Goal: Task Accomplishment & Management: Manage account settings

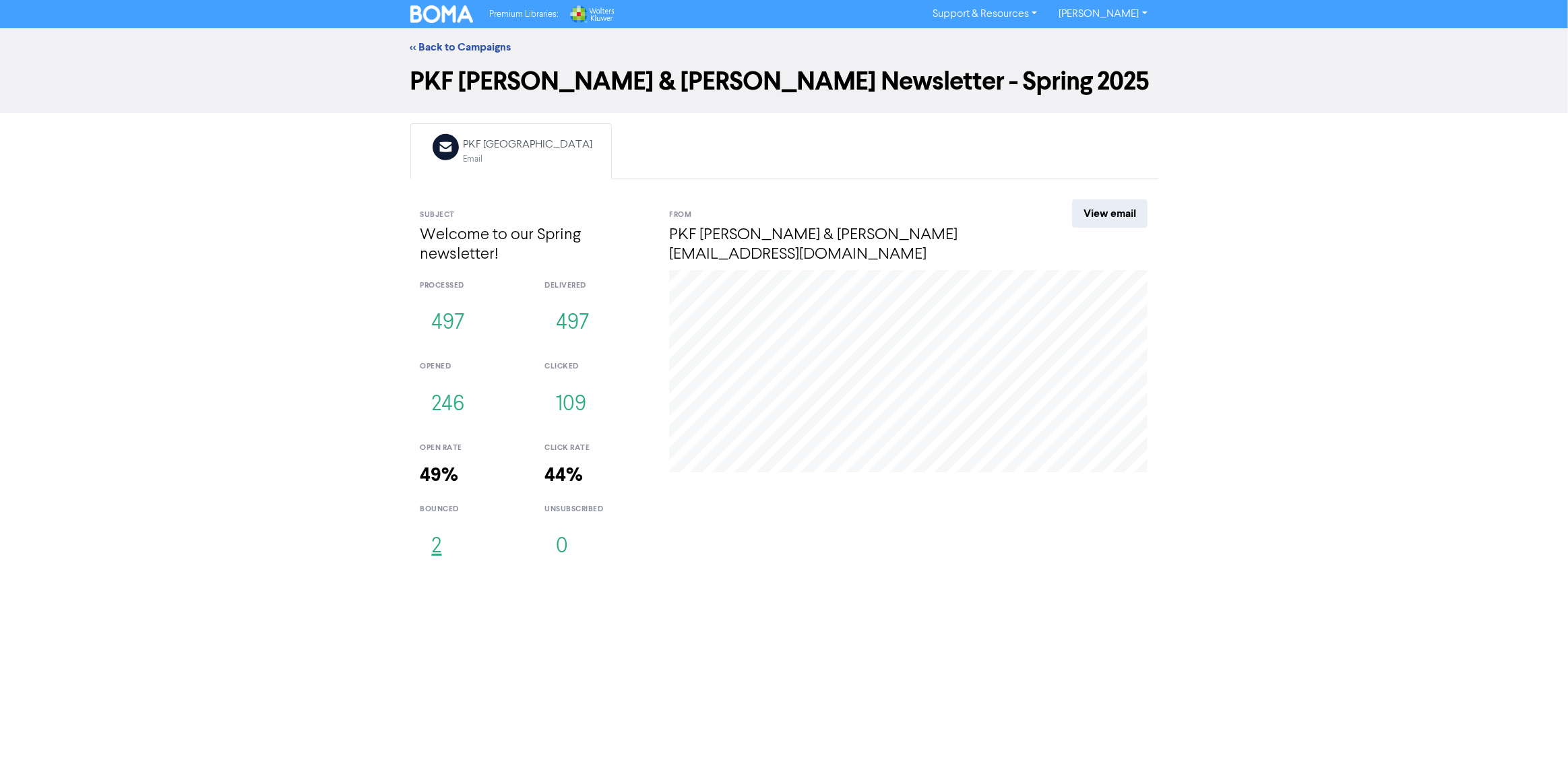
click at [437, 549] on button "2" at bounding box center [437, 547] width 33 height 44
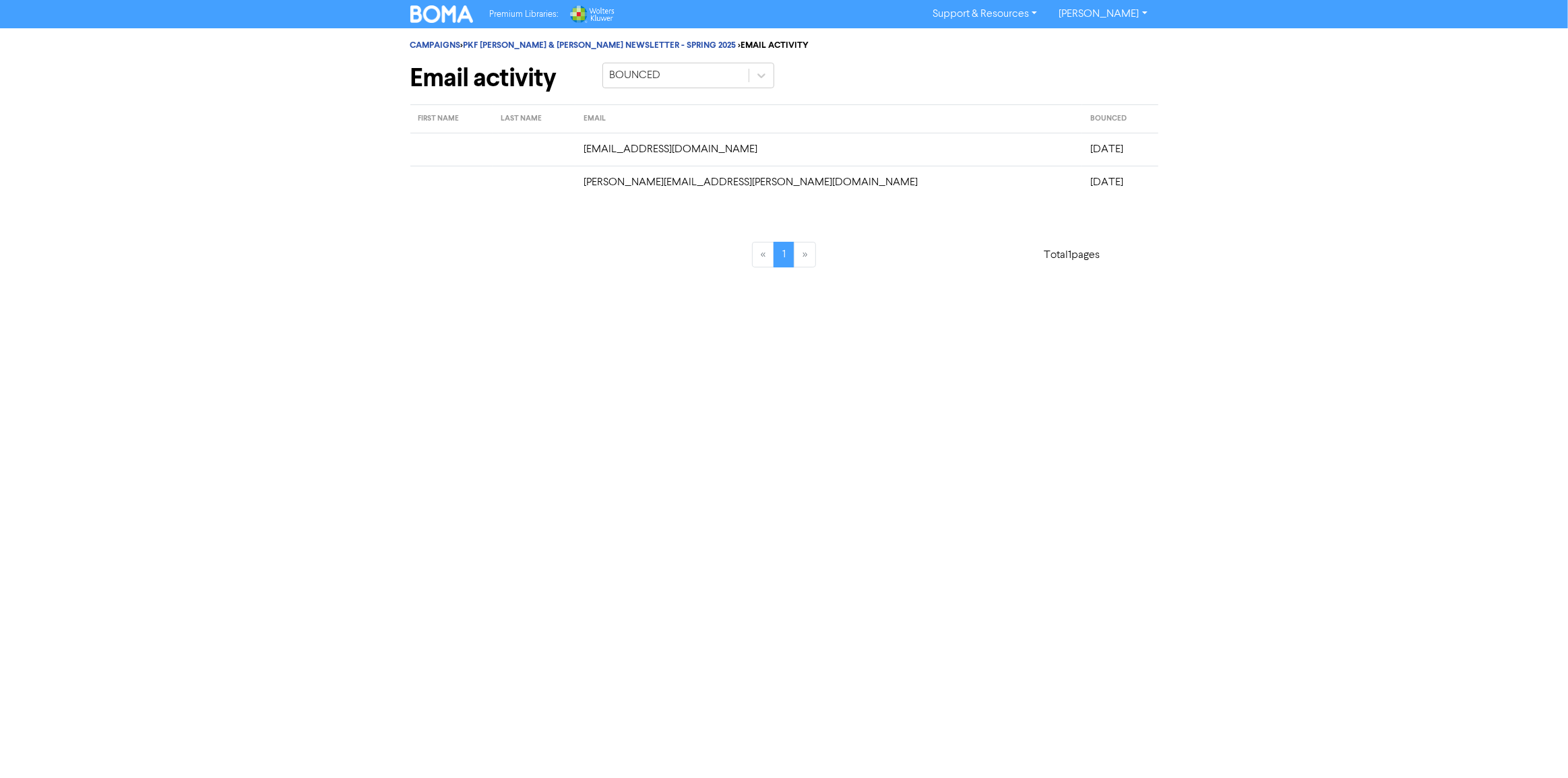
click at [767, 160] on td "christeve@airnet.net.nz" at bounding box center [829, 149] width 506 height 33
click at [574, 39] on link "PKF CARR & STANTON NEWSLETTER - SPRING 2025" at bounding box center [600, 44] width 273 height 11
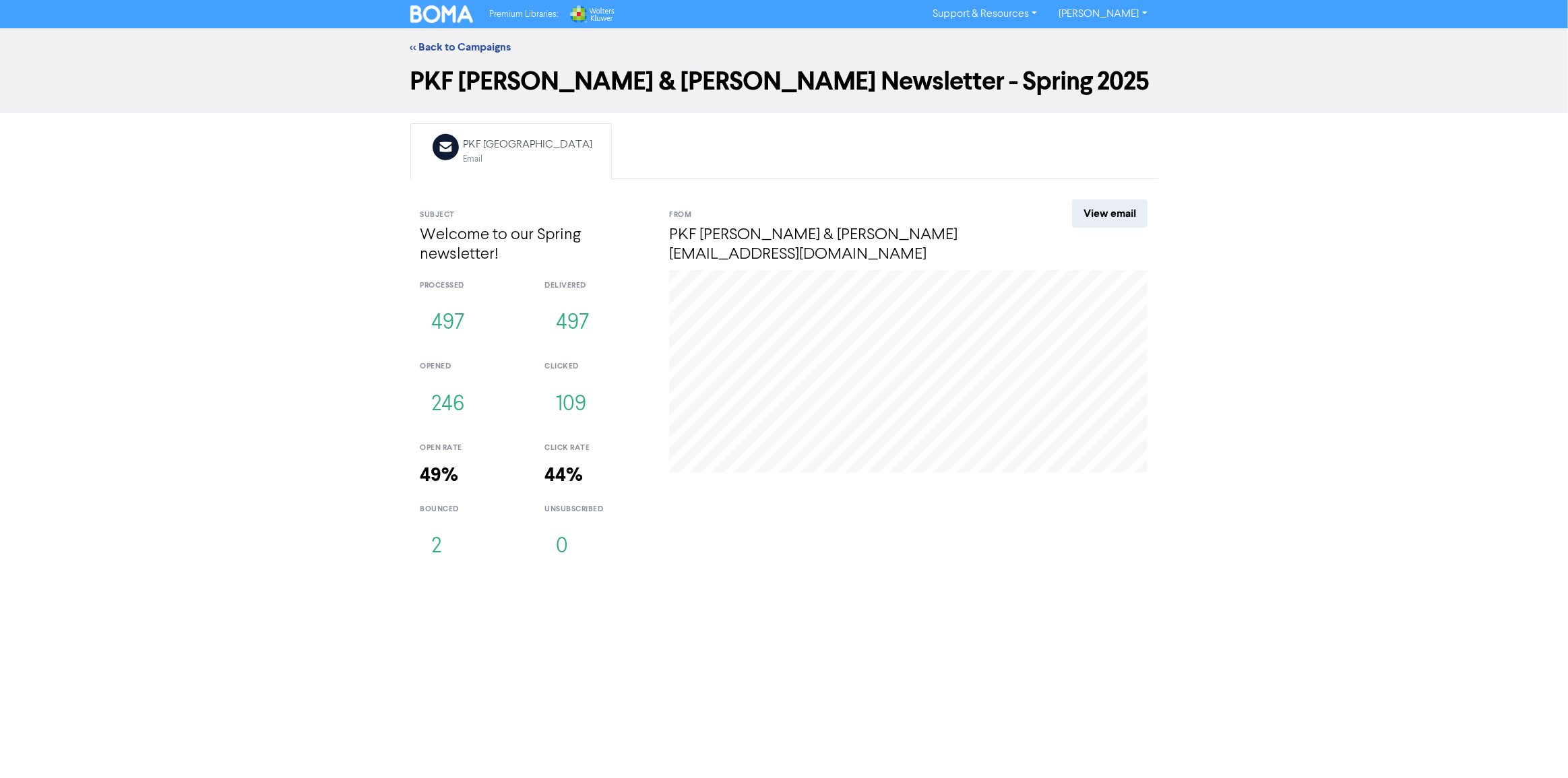
click at [353, 544] on div "<< Back to Campaigns PKF Carr & Stanton Newsletter - Spring 2025 Email Created …" at bounding box center [784, 301] width 1568 height 547
click at [776, 555] on div at bounding box center [908, 423] width 499 height 305
click at [240, 523] on div "<< Back to Campaigns PKF Carr & Stanton Newsletter - Spring 2025 Email Created …" at bounding box center [784, 301] width 1568 height 547
click at [93, 298] on div "<< Back to Campaigns PKF Carr & Stanton Newsletter - Spring 2025 Email Created …" at bounding box center [784, 301] width 1568 height 547
click at [700, 674] on div "Premium Libraries: Support & Resources Video Tutorials FAQ & Guides Marketing E…" at bounding box center [784, 389] width 1568 height 778
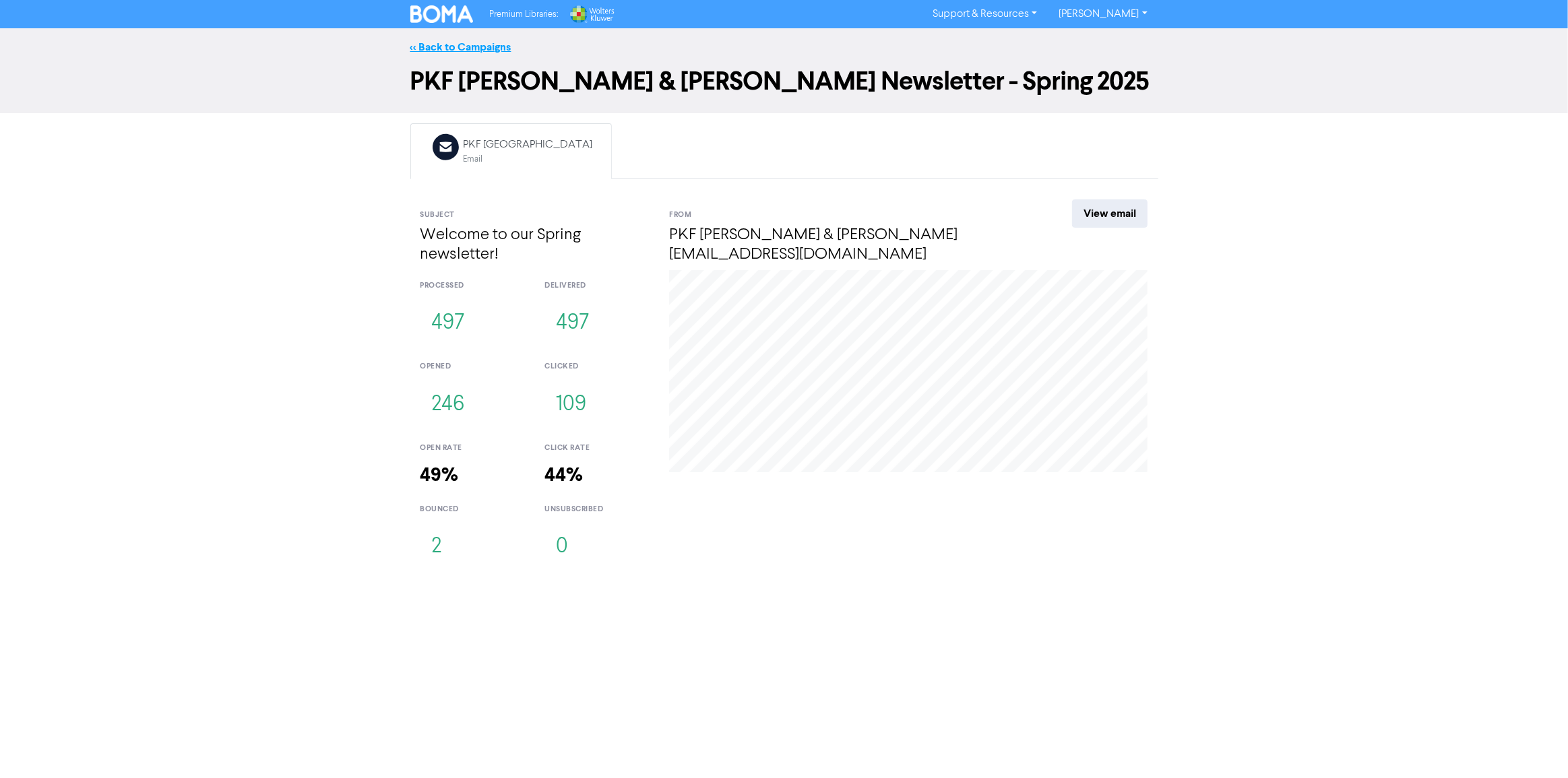
click at [456, 48] on link "<< Back to Campaigns" at bounding box center [461, 47] width 101 height 13
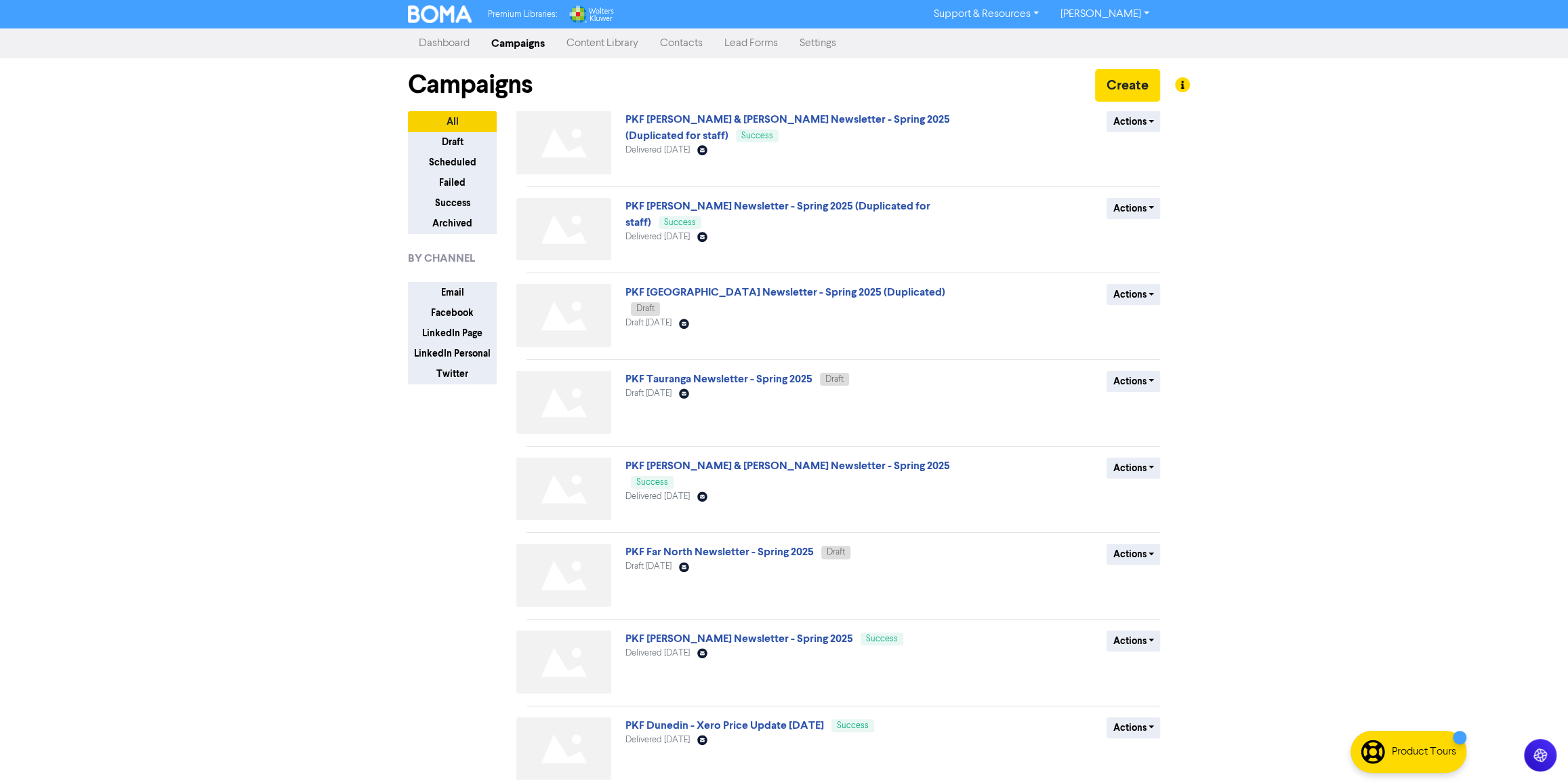
scroll to position [229, 0]
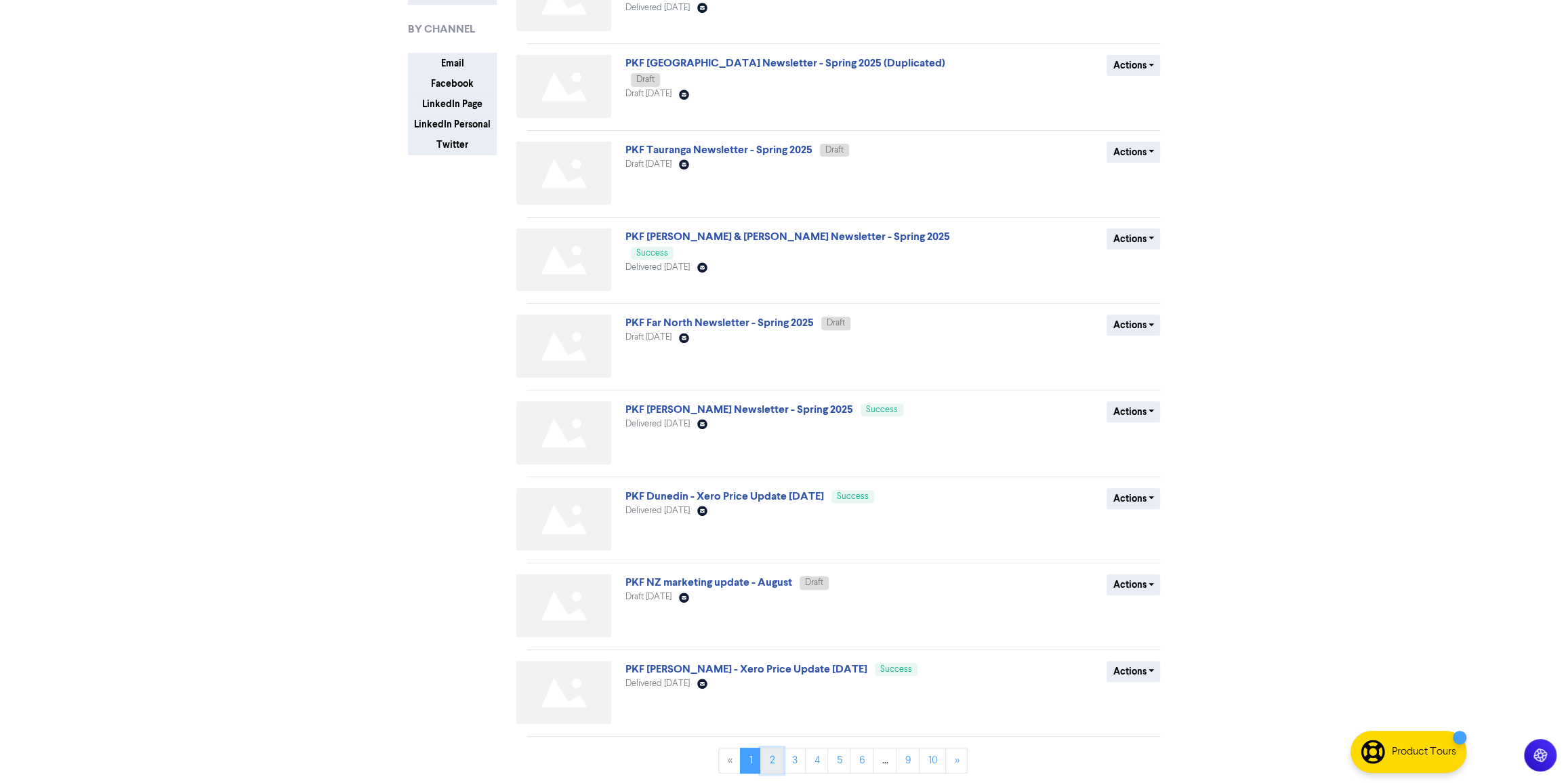
click at [766, 765] on link "2" at bounding box center [772, 761] width 23 height 26
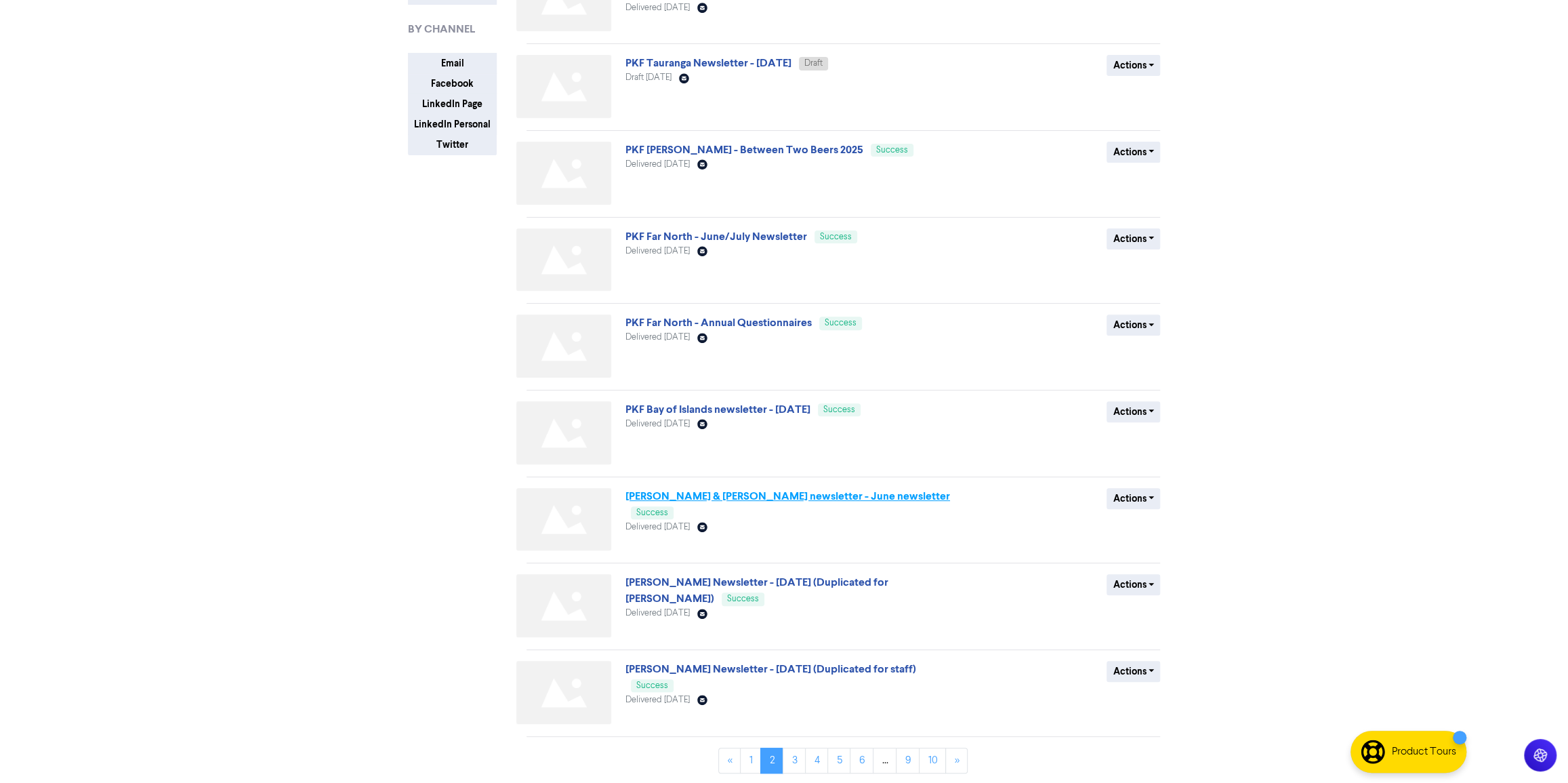
click at [759, 500] on link "[PERSON_NAME] & [PERSON_NAME] newsletter - June newsletter" at bounding box center [788, 496] width 325 height 13
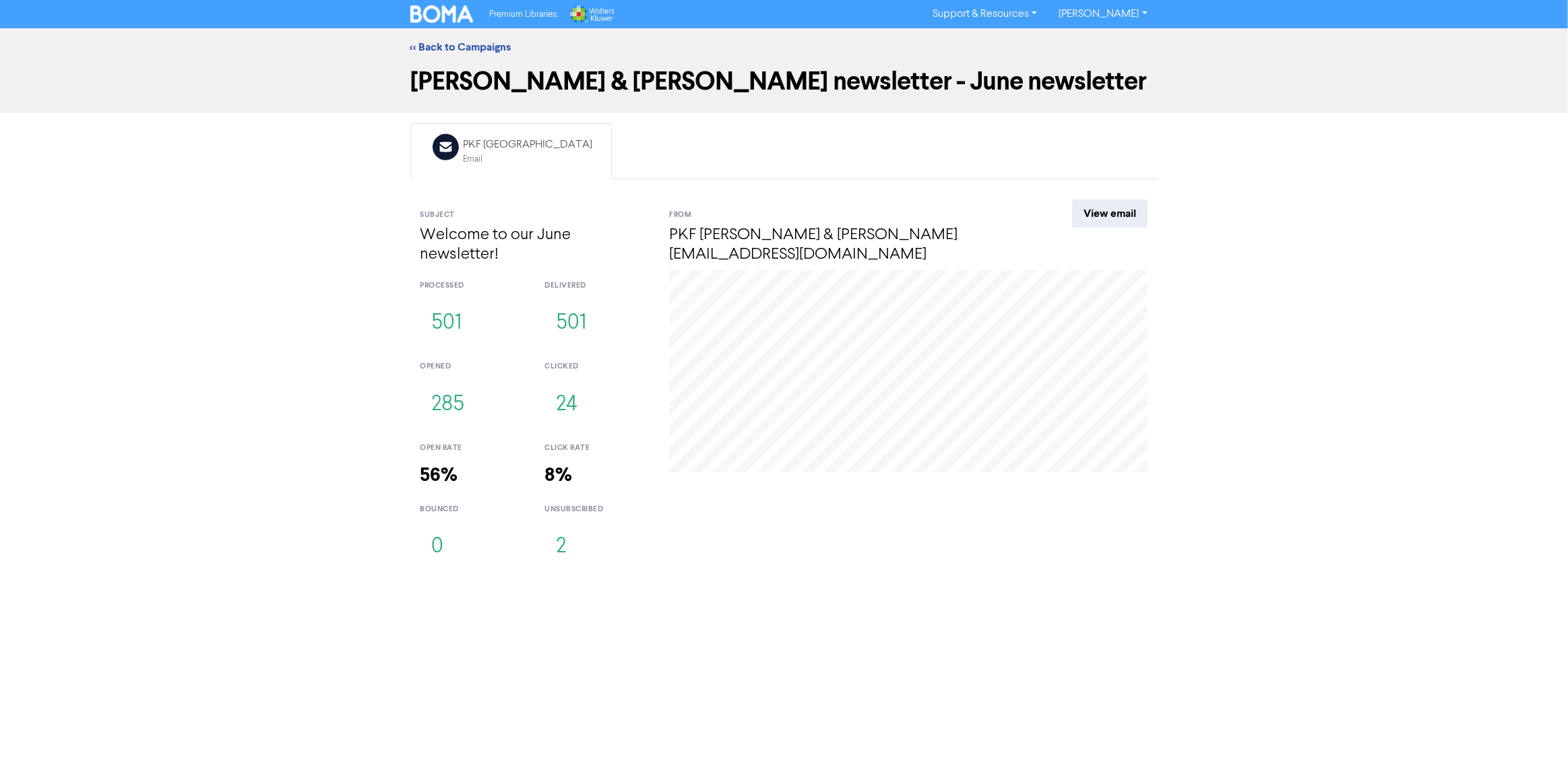
click at [248, 716] on div "Premium Libraries: Support & Resources Video Tutorials FAQ & Guides Marketing E…" at bounding box center [784, 389] width 1568 height 778
click at [722, 533] on div "Wed, 18 Jun Click: 20 Open: 156" at bounding box center [908, 423] width 499 height 305
click at [286, 358] on div "<< Back to Campaigns Carr & Stanton newsletter - June newsletter Email Created …" at bounding box center [784, 301] width 1568 height 547
click at [436, 48] on link "<< Back to Campaigns" at bounding box center [461, 47] width 101 height 13
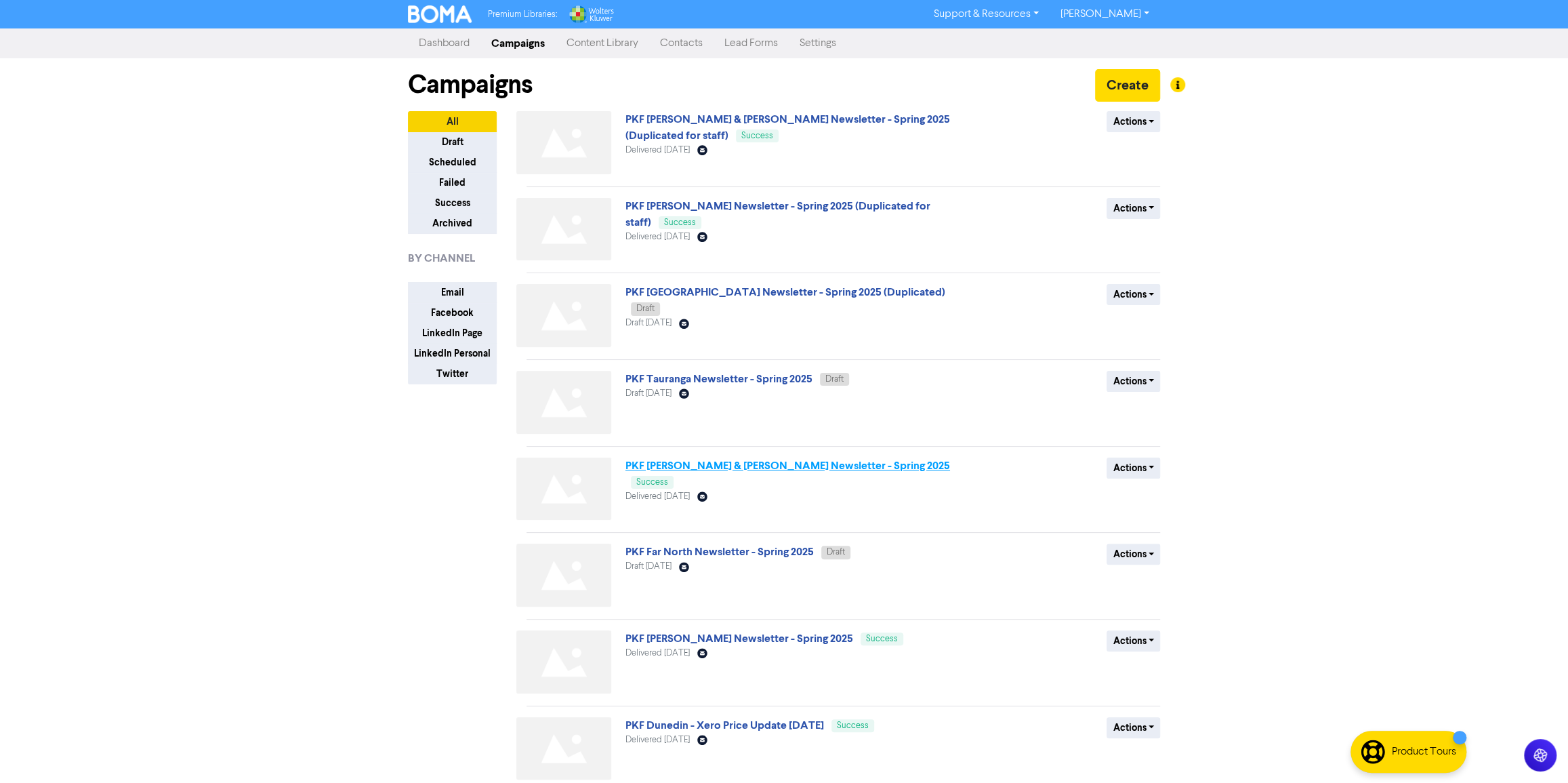
click at [781, 469] on link "PKF [PERSON_NAME] & [PERSON_NAME] Newsletter - Spring 2025" at bounding box center [788, 466] width 325 height 13
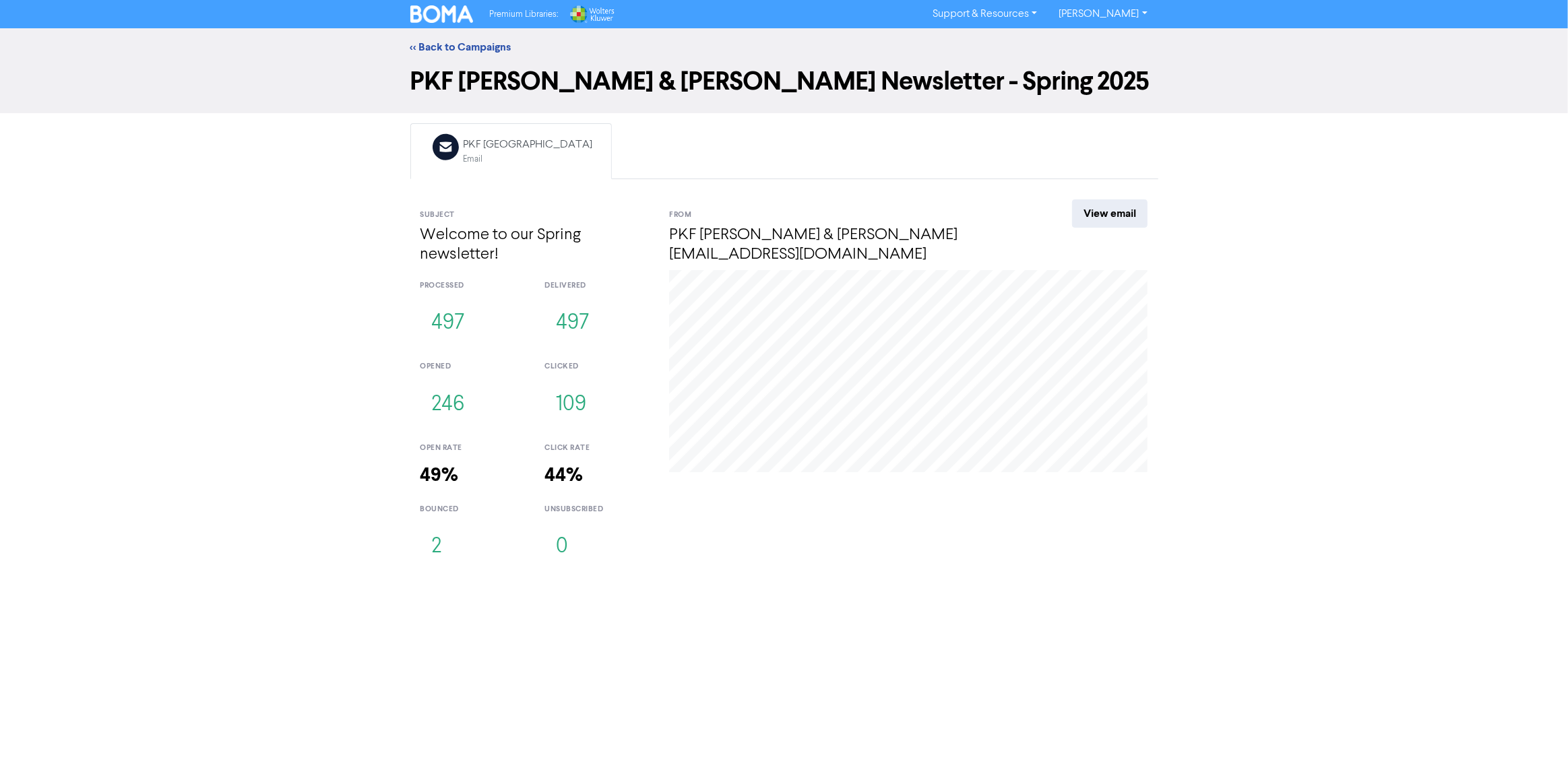
click at [693, 614] on div "Premium Libraries: Support & Resources Video Tutorials FAQ & Guides Marketing E…" at bounding box center [784, 389] width 1568 height 778
click at [436, 555] on button "2" at bounding box center [437, 547] width 33 height 44
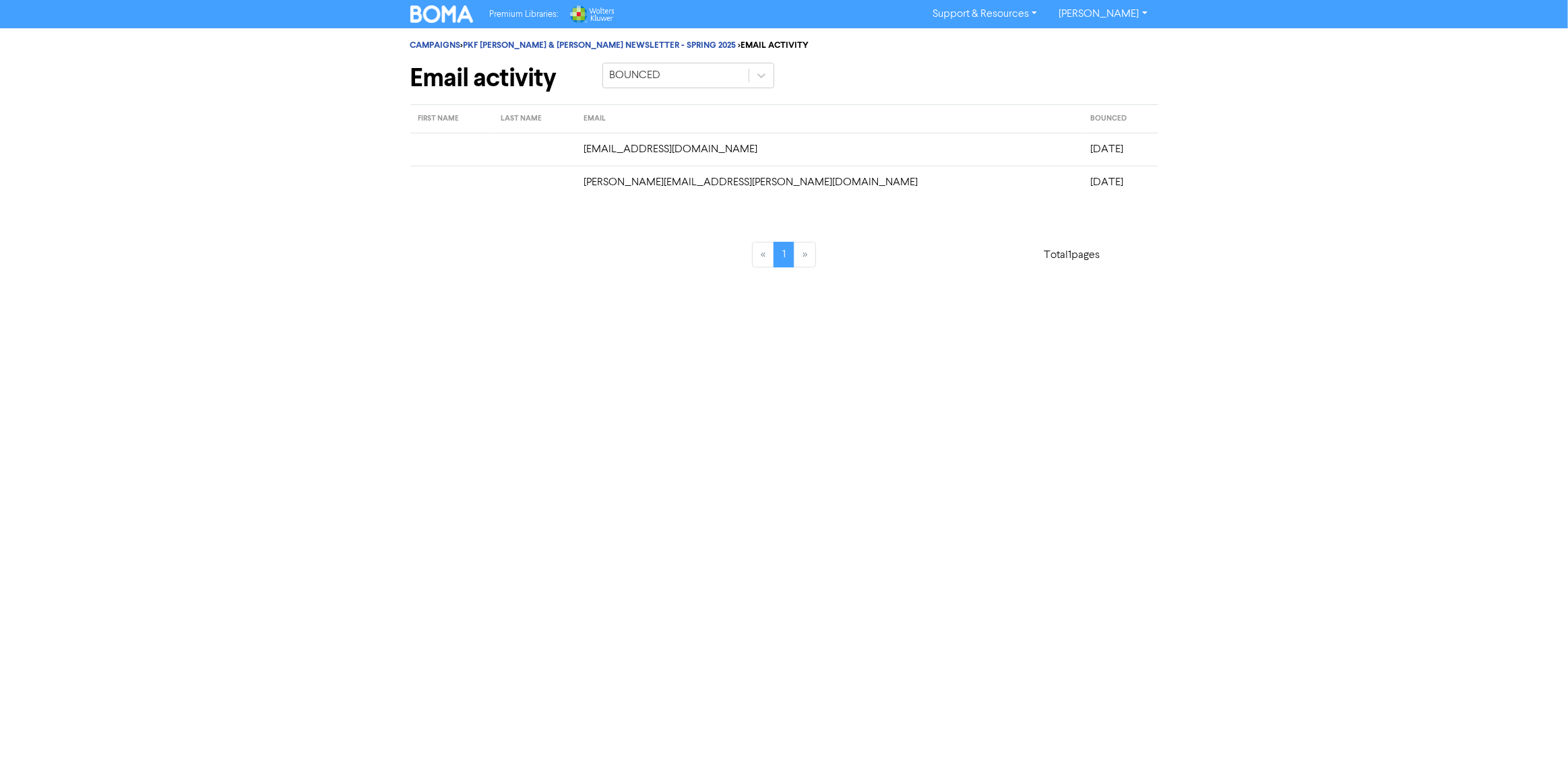
drag, startPoint x: 549, startPoint y: 146, endPoint x: 1085, endPoint y: 175, distance: 536.8
click at [1085, 175] on tbody "christeve@airnet.net.nz September 19th 09:14, 2025 jonathan.dwyer@westpac.co.nz…" at bounding box center [784, 166] width 748 height 66
copy tbody "christeve@airnet.net.nz September 19th 09:14, 2025 jonathan.dwyer@westpac.co.nz…"
click at [569, 517] on div "Premium Libraries: Support & Resources Video Tutorials FAQ & Guides Marketing E…" at bounding box center [784, 389] width 1568 height 778
drag, startPoint x: 749, startPoint y: 149, endPoint x: 624, endPoint y: 147, distance: 125.0
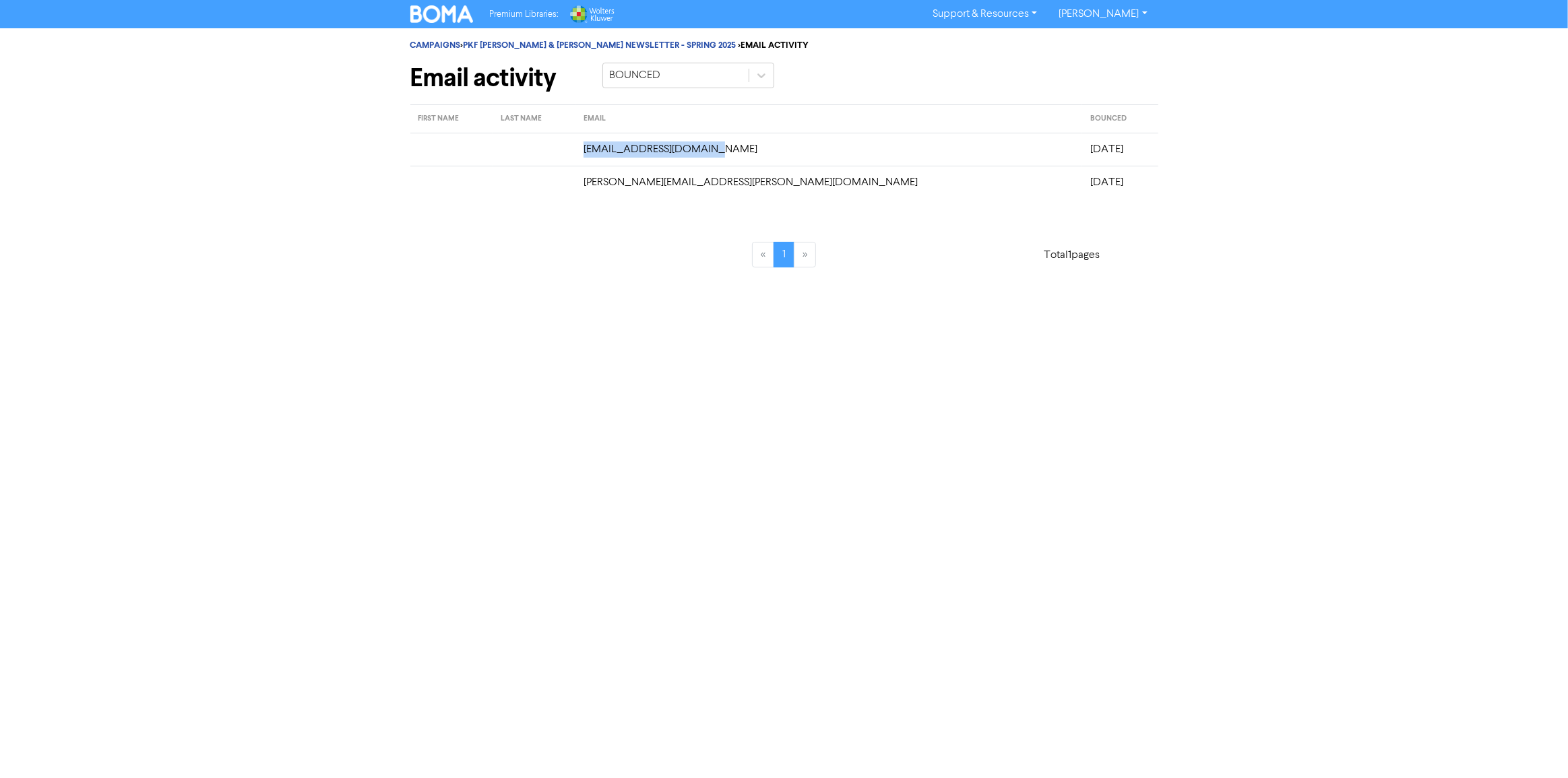
click at [624, 147] on td "christeve@airnet.net.nz" at bounding box center [829, 149] width 506 height 33
copy td "christeve@airnet.net.nz"
drag, startPoint x: 796, startPoint y: 181, endPoint x: 600, endPoint y: 183, distance: 196.0
click at [600, 183] on tr "jonathan.dwyer@westpac.co.nz September 19th 09:14, 2025" at bounding box center [784, 182] width 748 height 33
copy tr "jonathan.dwyer@westpac.co.nz"
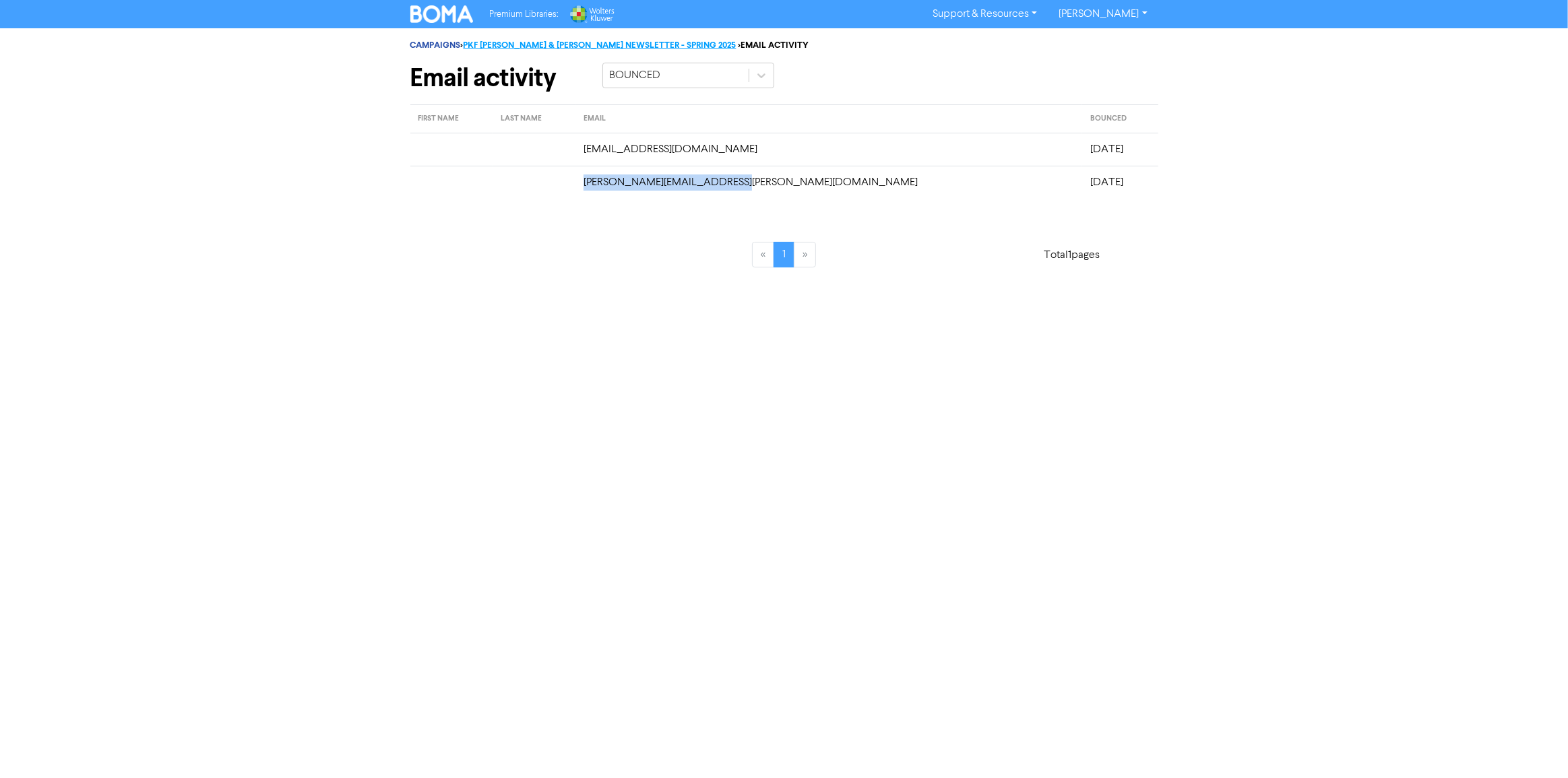
click at [519, 48] on link "PKF CARR & STANTON NEWSLETTER - SPRING 2025" at bounding box center [600, 44] width 273 height 11
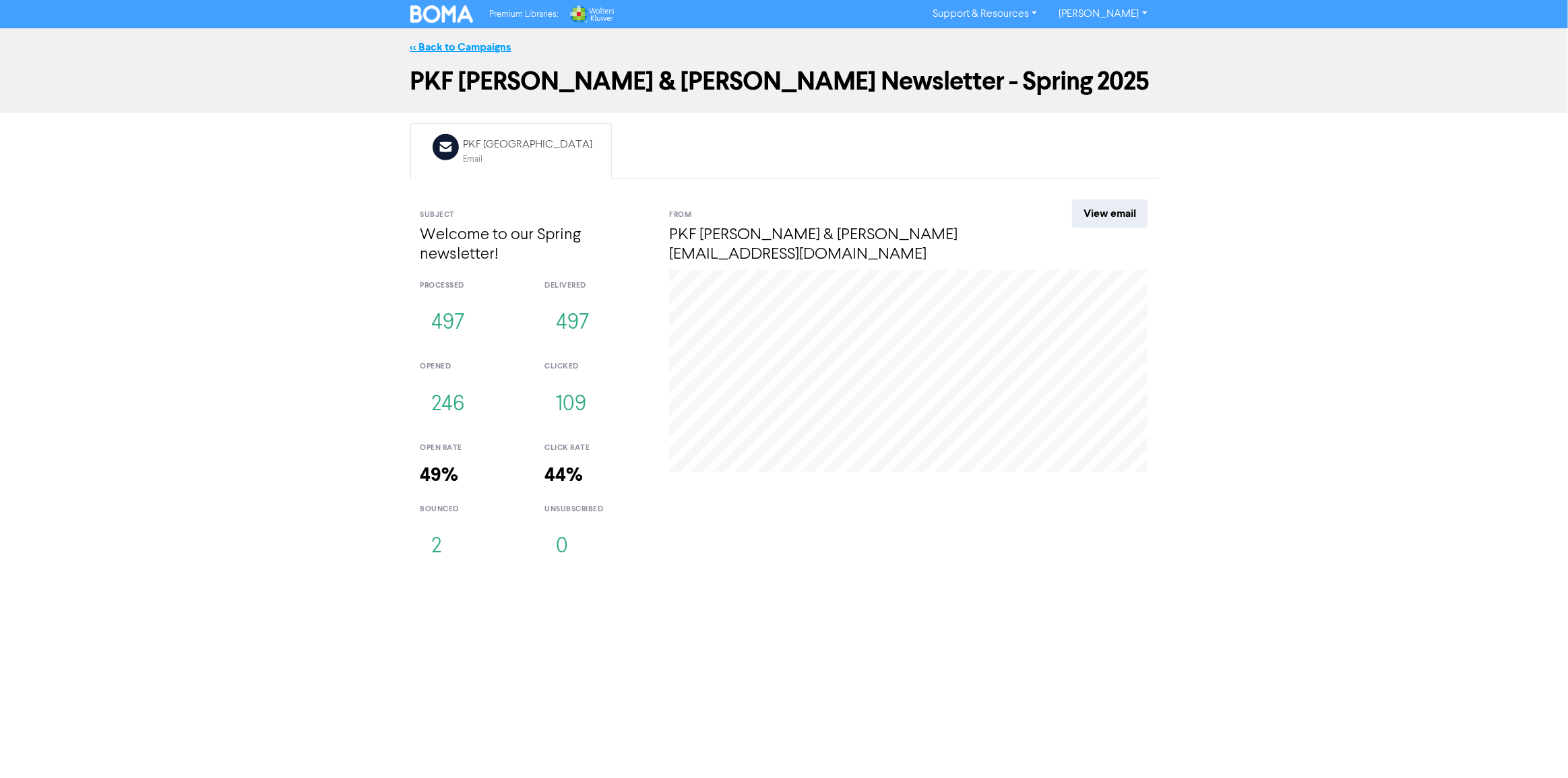
click at [475, 47] on link "<< Back to Campaigns" at bounding box center [461, 47] width 101 height 13
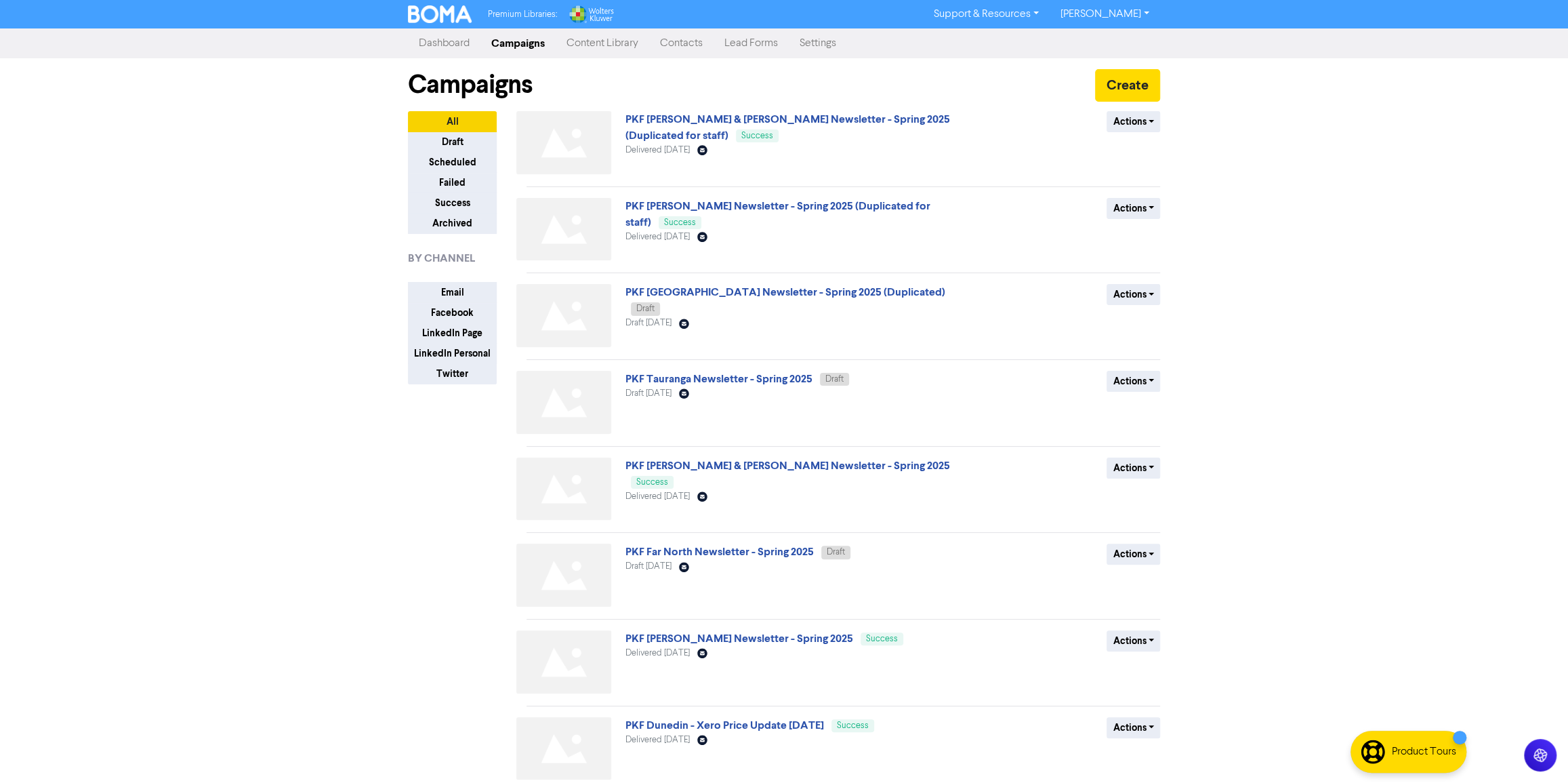
scroll to position [229, 0]
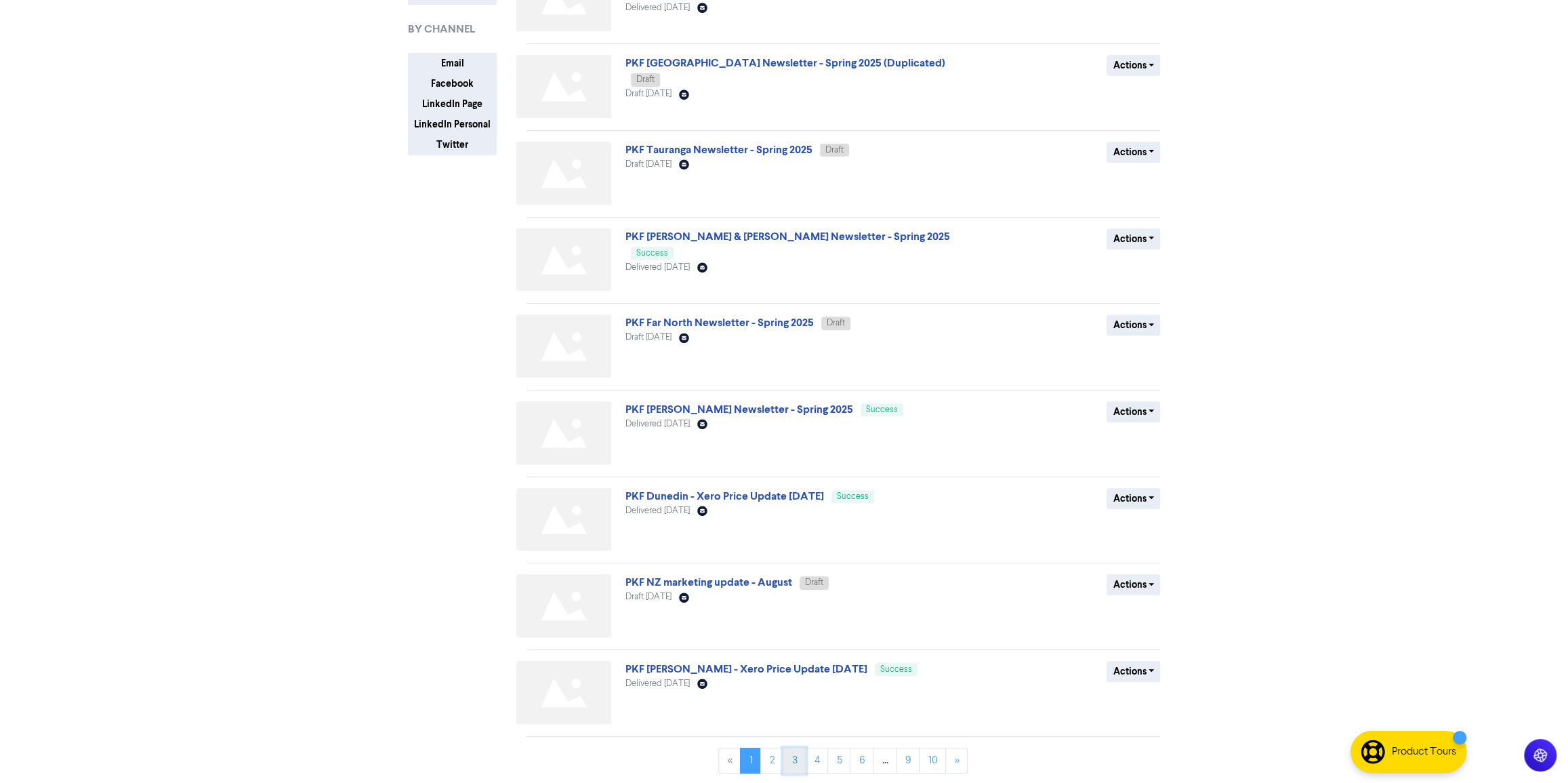
click at [791, 762] on link "3" at bounding box center [794, 761] width 23 height 26
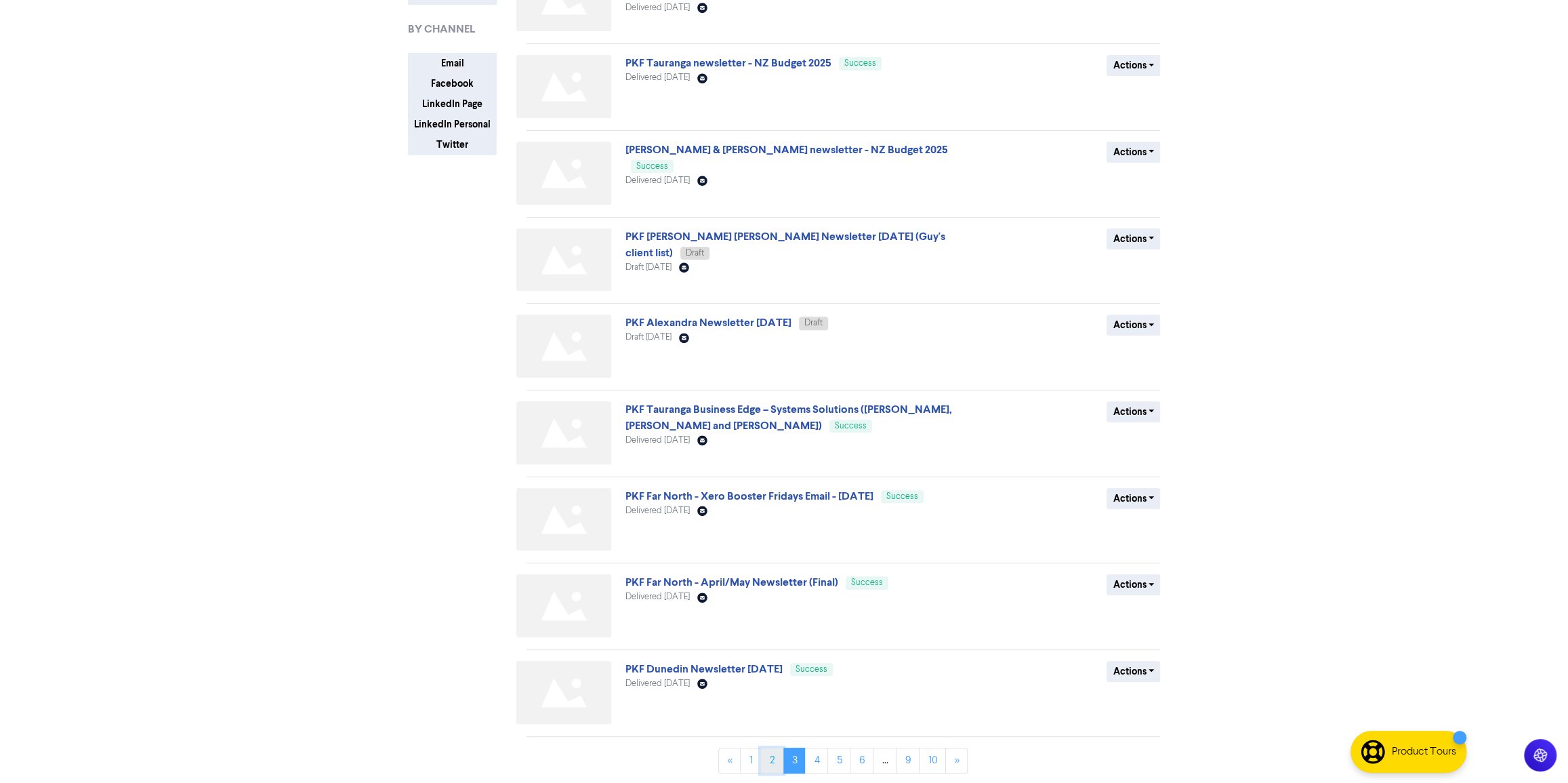
click at [773, 754] on link "2" at bounding box center [772, 761] width 23 height 26
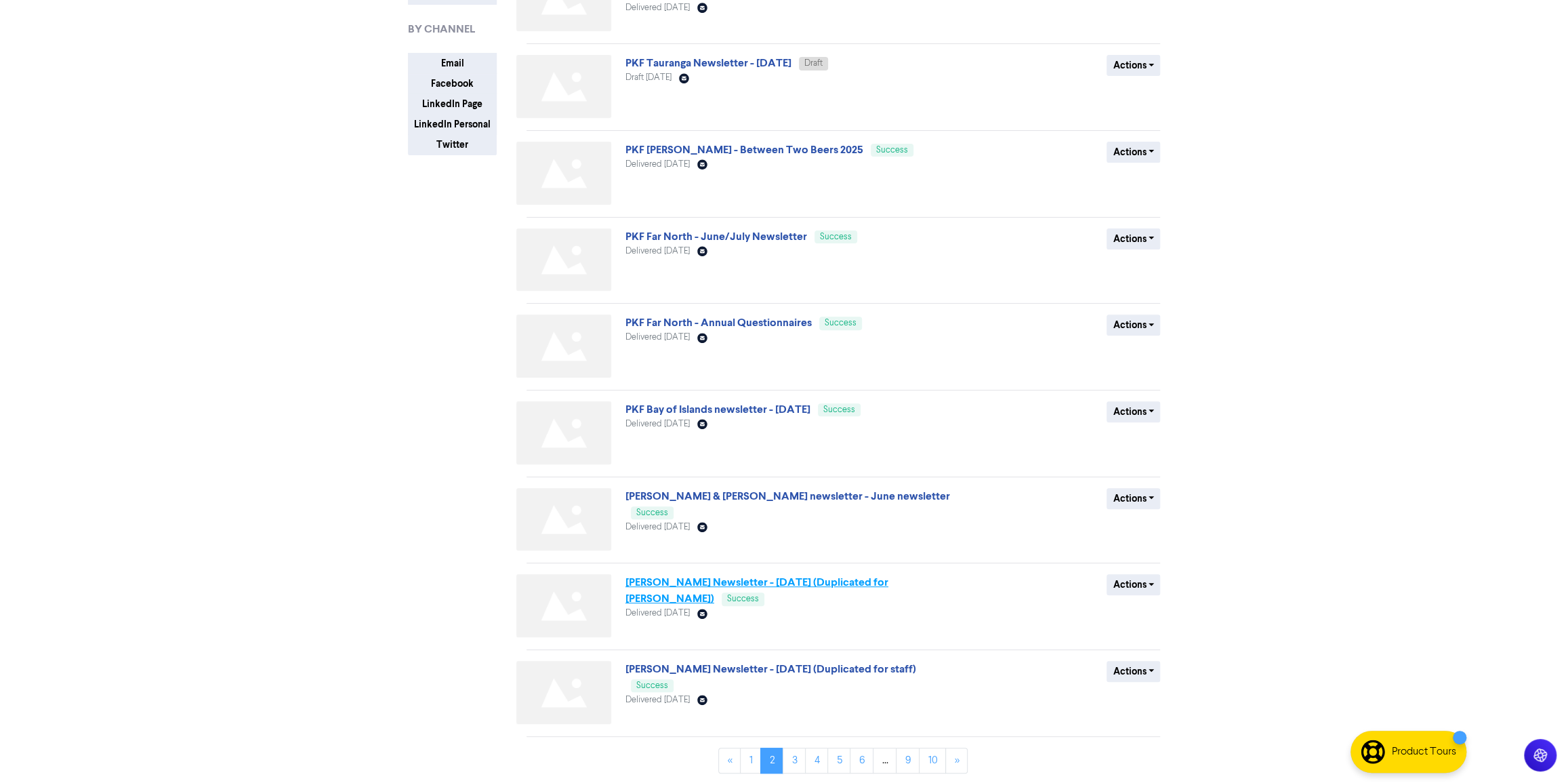
click at [806, 583] on link "[PERSON_NAME] Newsletter - [DATE] (Duplicated for [PERSON_NAME])" at bounding box center [757, 591] width 263 height 30
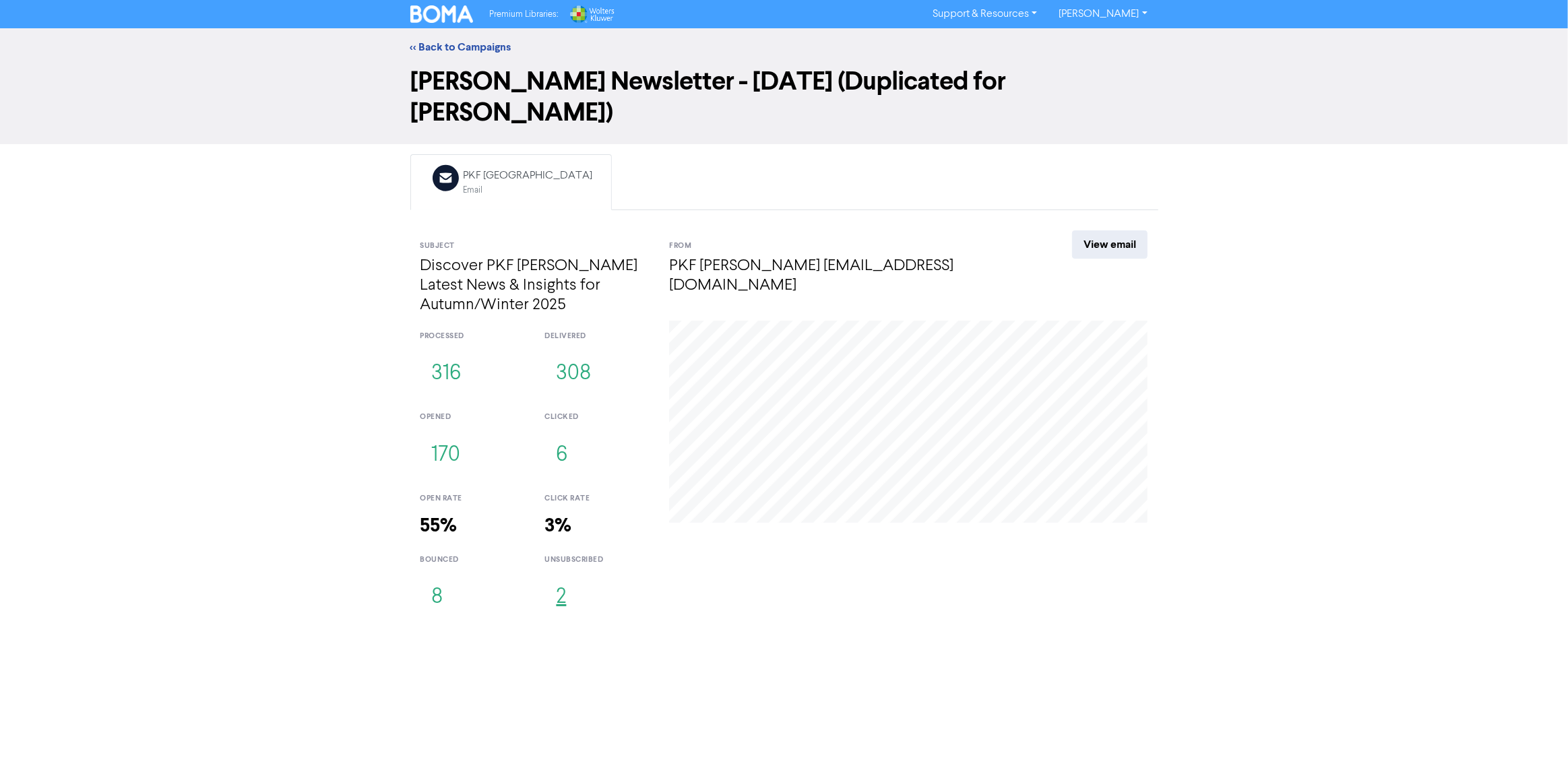
click at [563, 576] on button "2" at bounding box center [561, 597] width 33 height 44
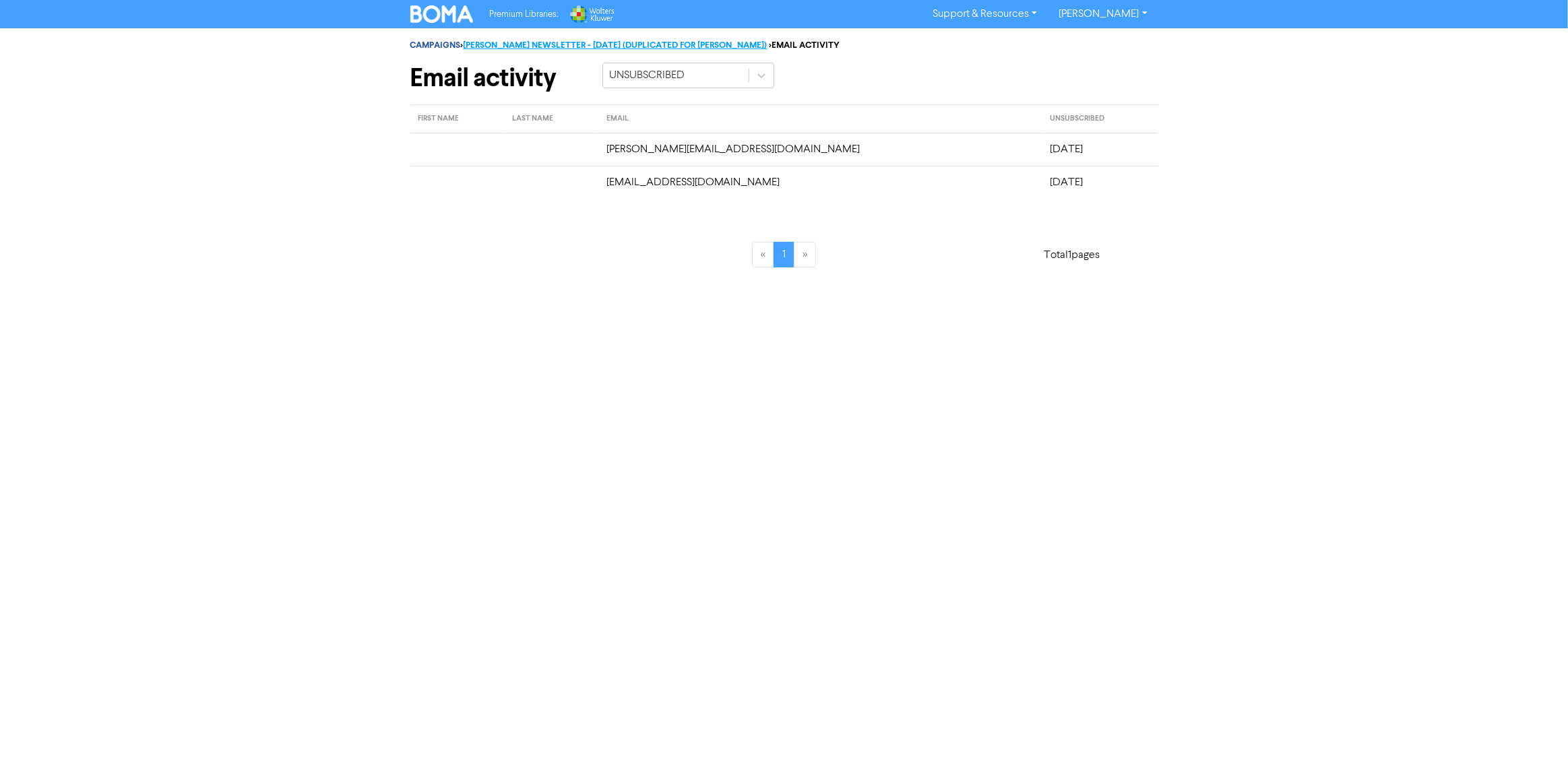
click at [476, 41] on link "HAMILTON NEWSLETTER - JUNE 2025 (DUPLICATED FOR ALI)" at bounding box center [615, 44] width 304 height 11
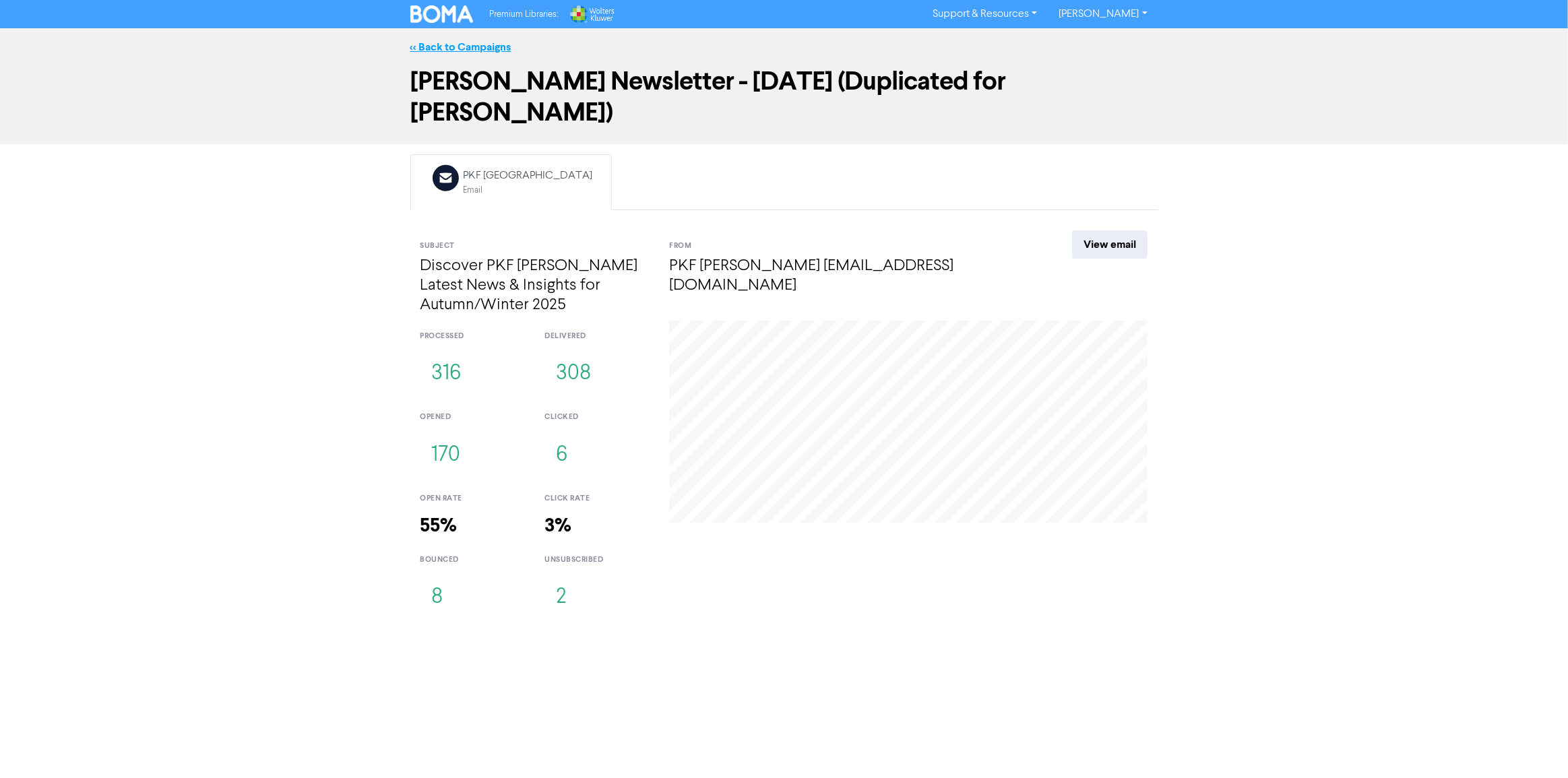
click at [434, 47] on link "<< Back to Campaigns" at bounding box center [461, 47] width 101 height 13
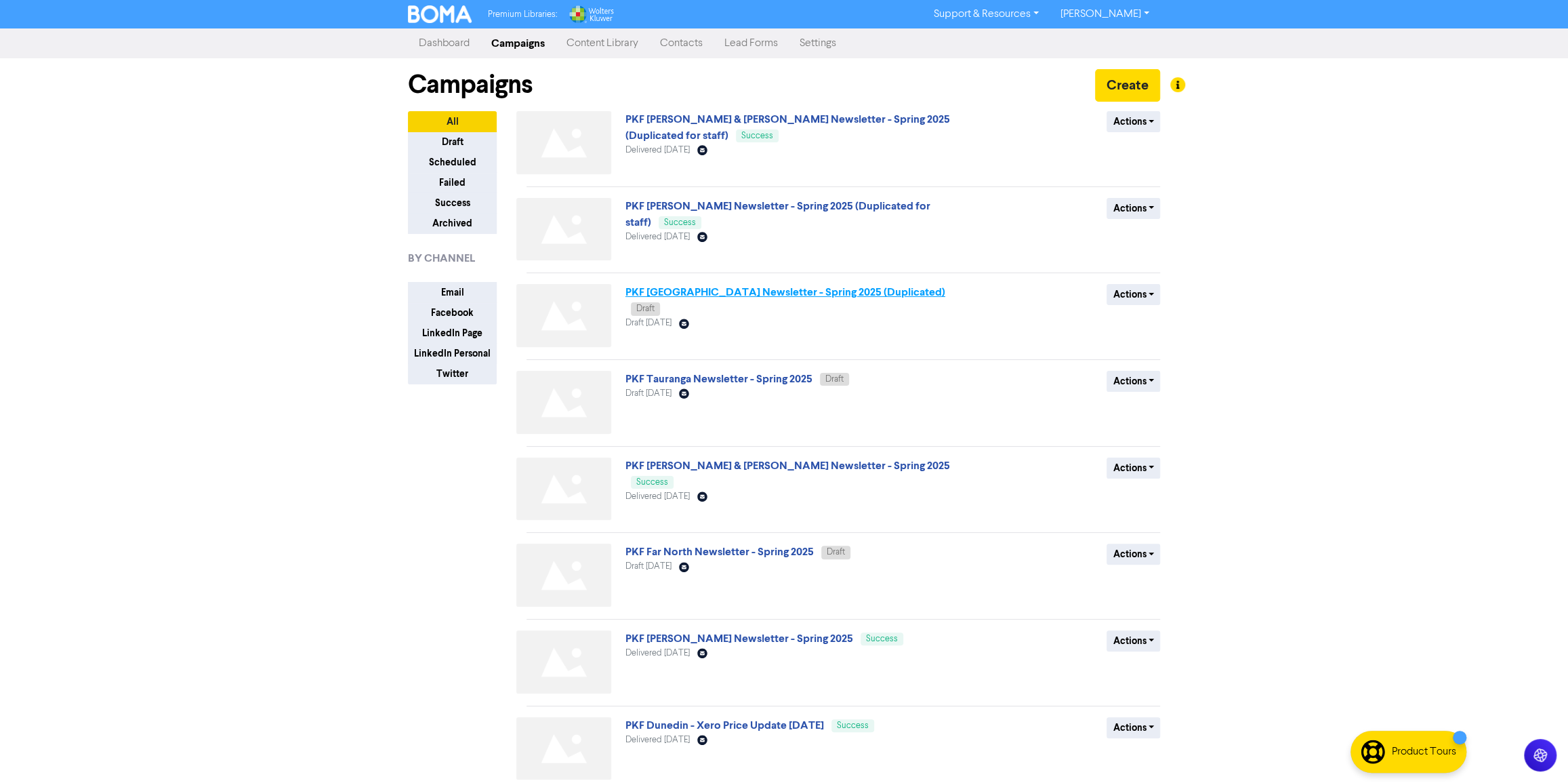
click at [846, 288] on link "PKF [GEOGRAPHIC_DATA] Newsletter - Spring 2025 (Duplicated)" at bounding box center [785, 292] width 320 height 13
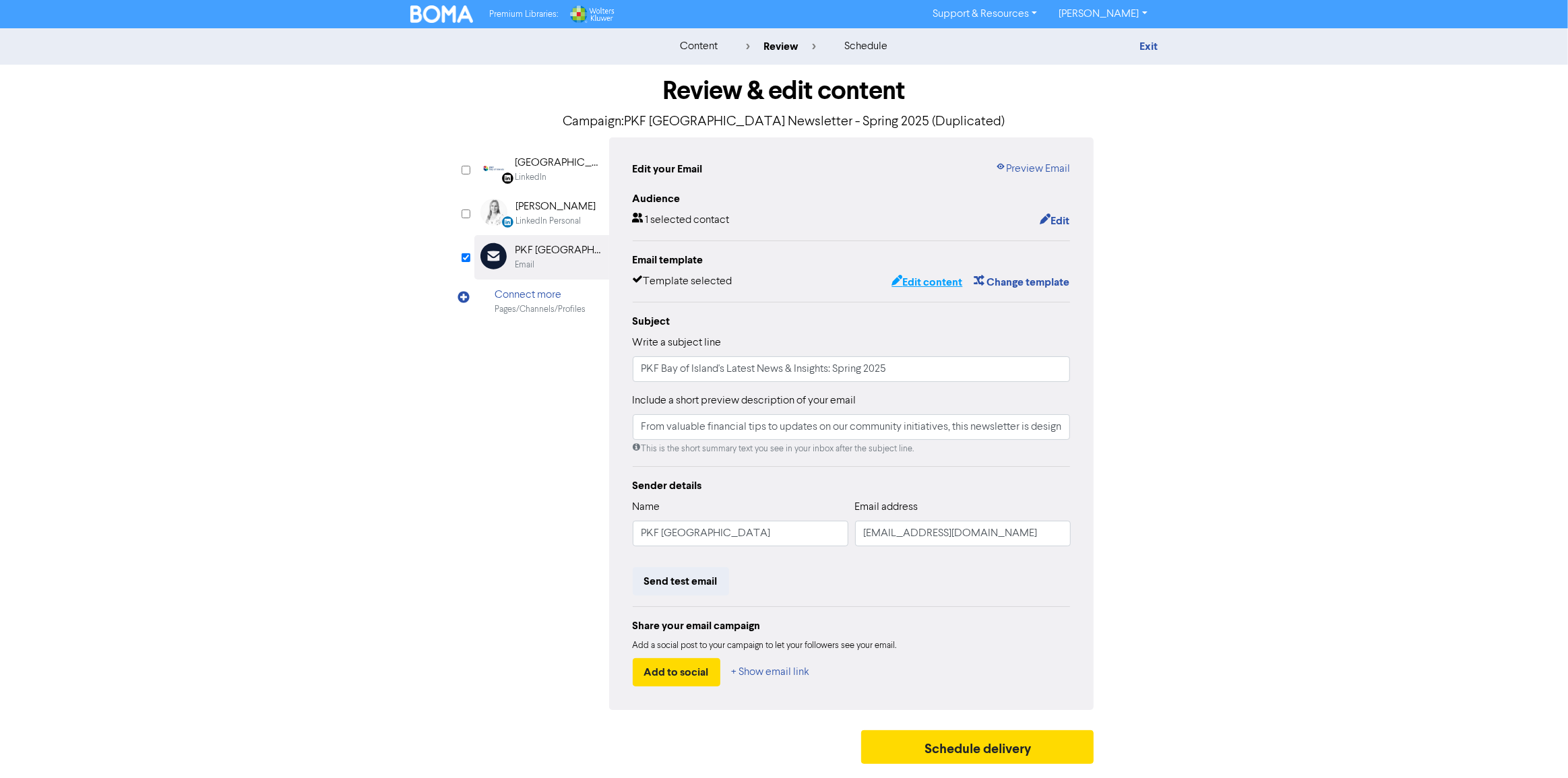
click at [929, 289] on button "Edit content" at bounding box center [927, 282] width 72 height 18
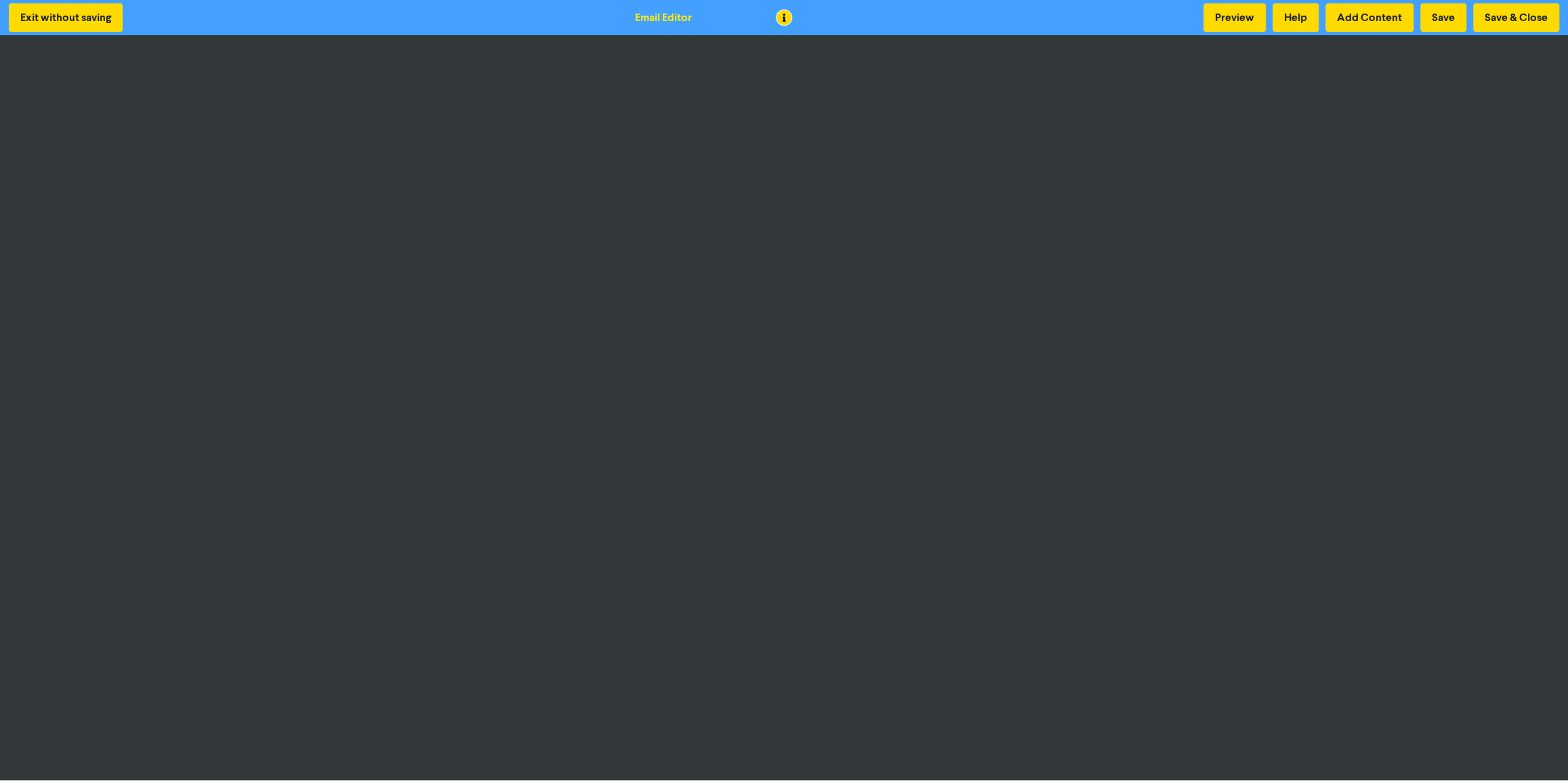
scroll to position [1, 0]
click at [1437, 9] on button "Save" at bounding box center [1443, 17] width 46 height 28
click at [1517, 14] on button "Save & Close" at bounding box center [1516, 17] width 86 height 28
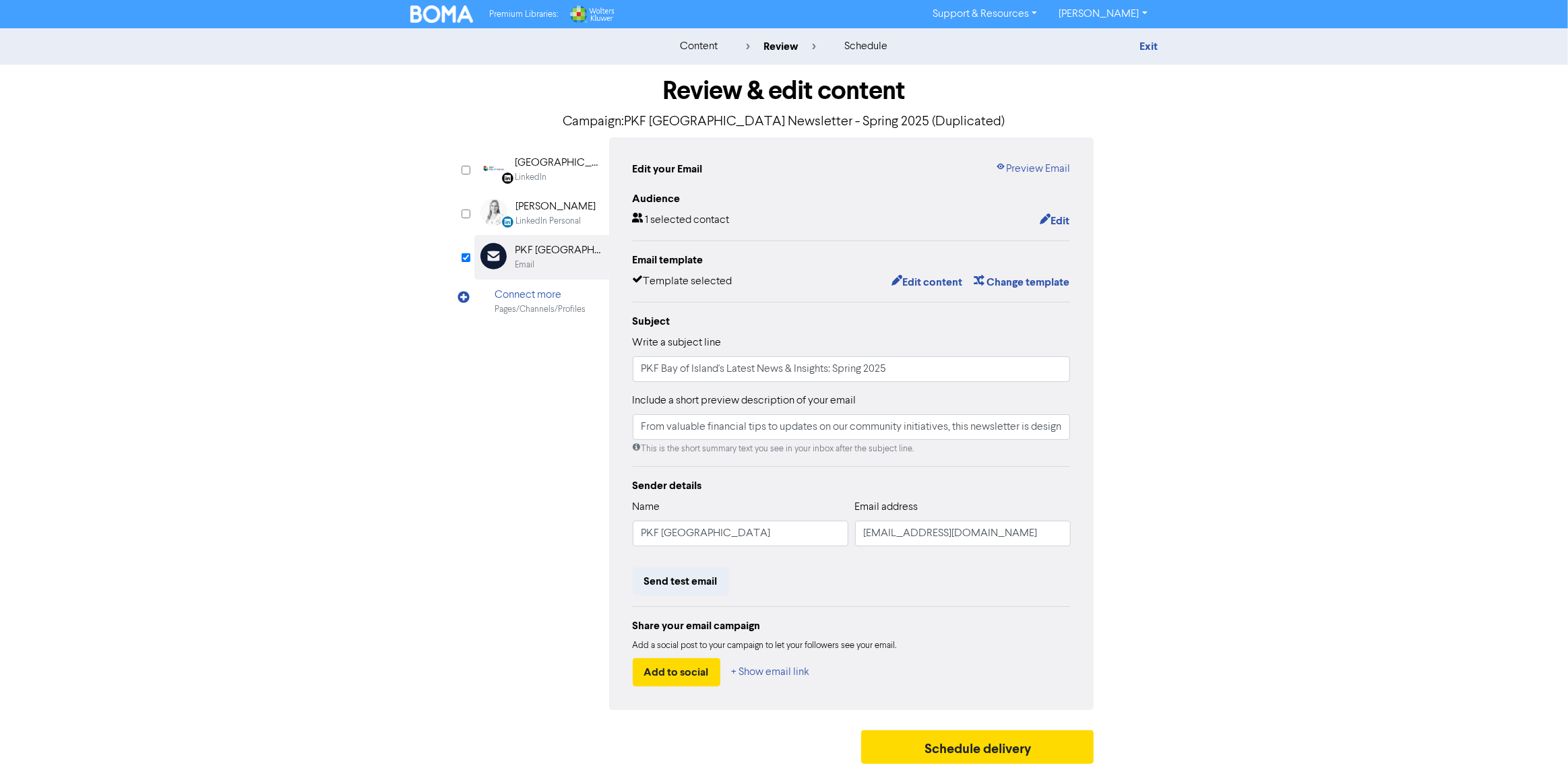
click at [391, 587] on div "content review schedule Exit Review & edit content Campaign: PKF Bay of Islands…" at bounding box center [784, 399] width 1568 height 743
click at [679, 588] on button "Send test email" at bounding box center [681, 581] width 97 height 28
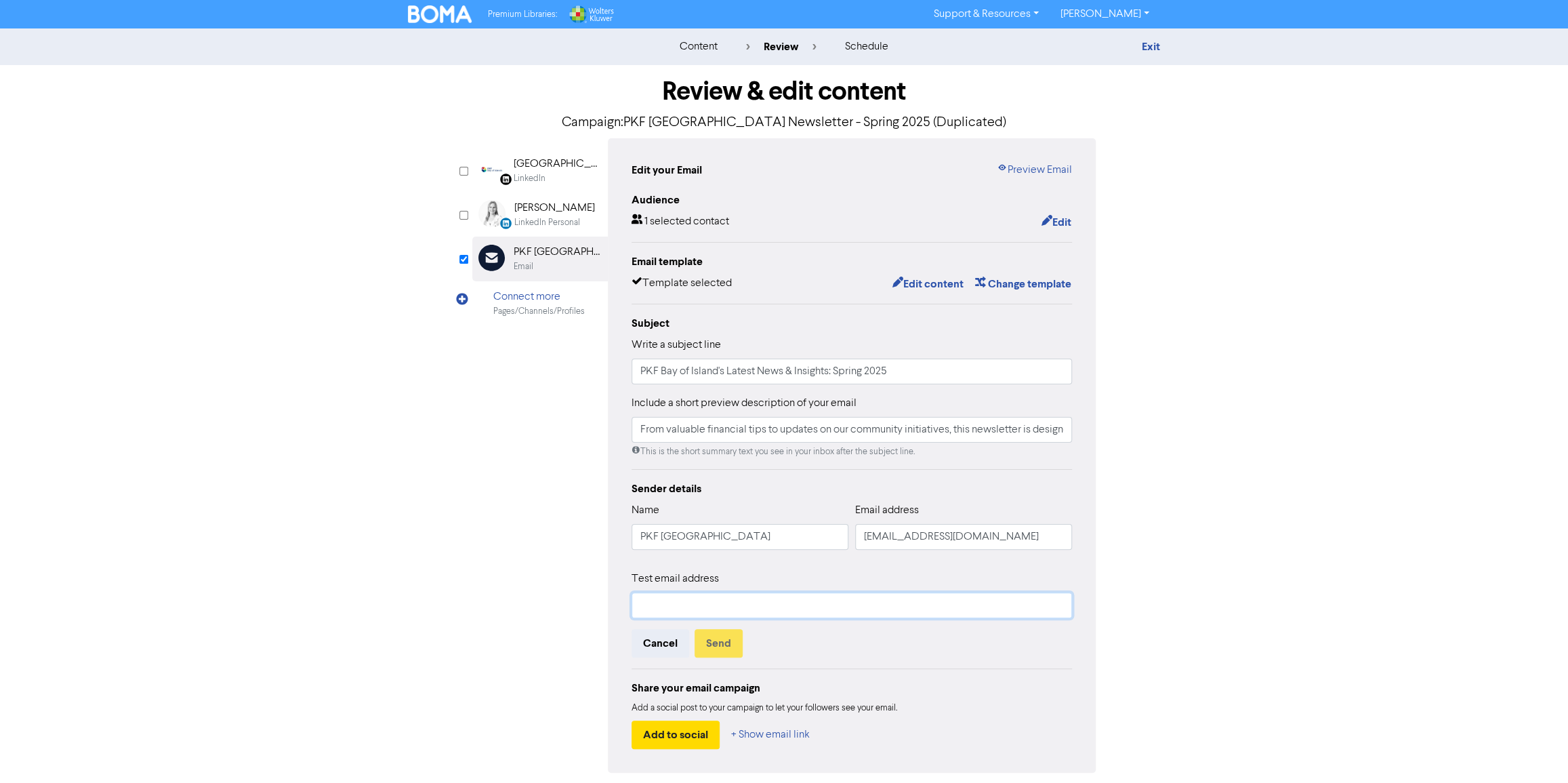
click at [678, 597] on input "text" at bounding box center [851, 606] width 441 height 26
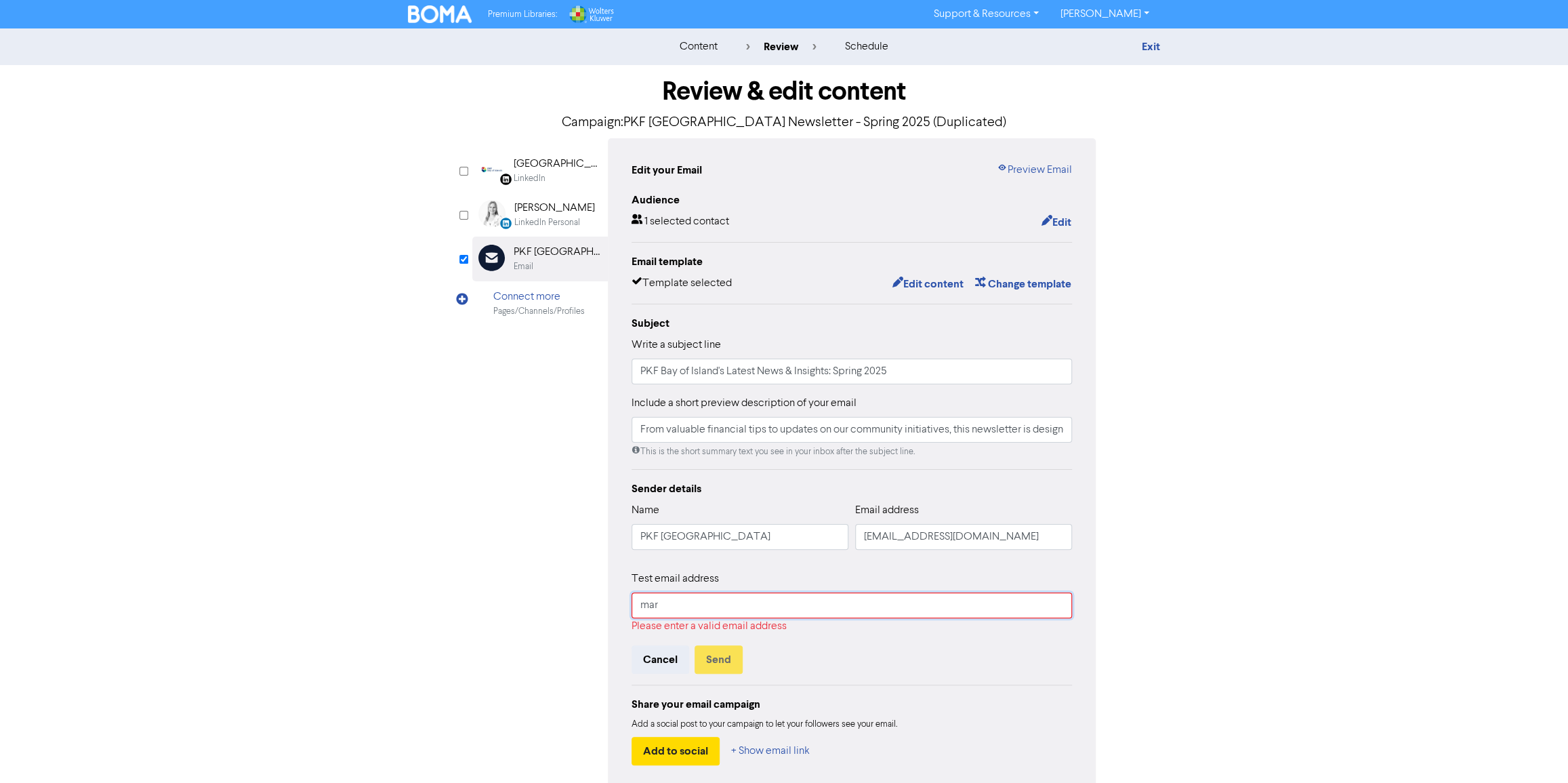
type input "marketing@pkf.co.nz"
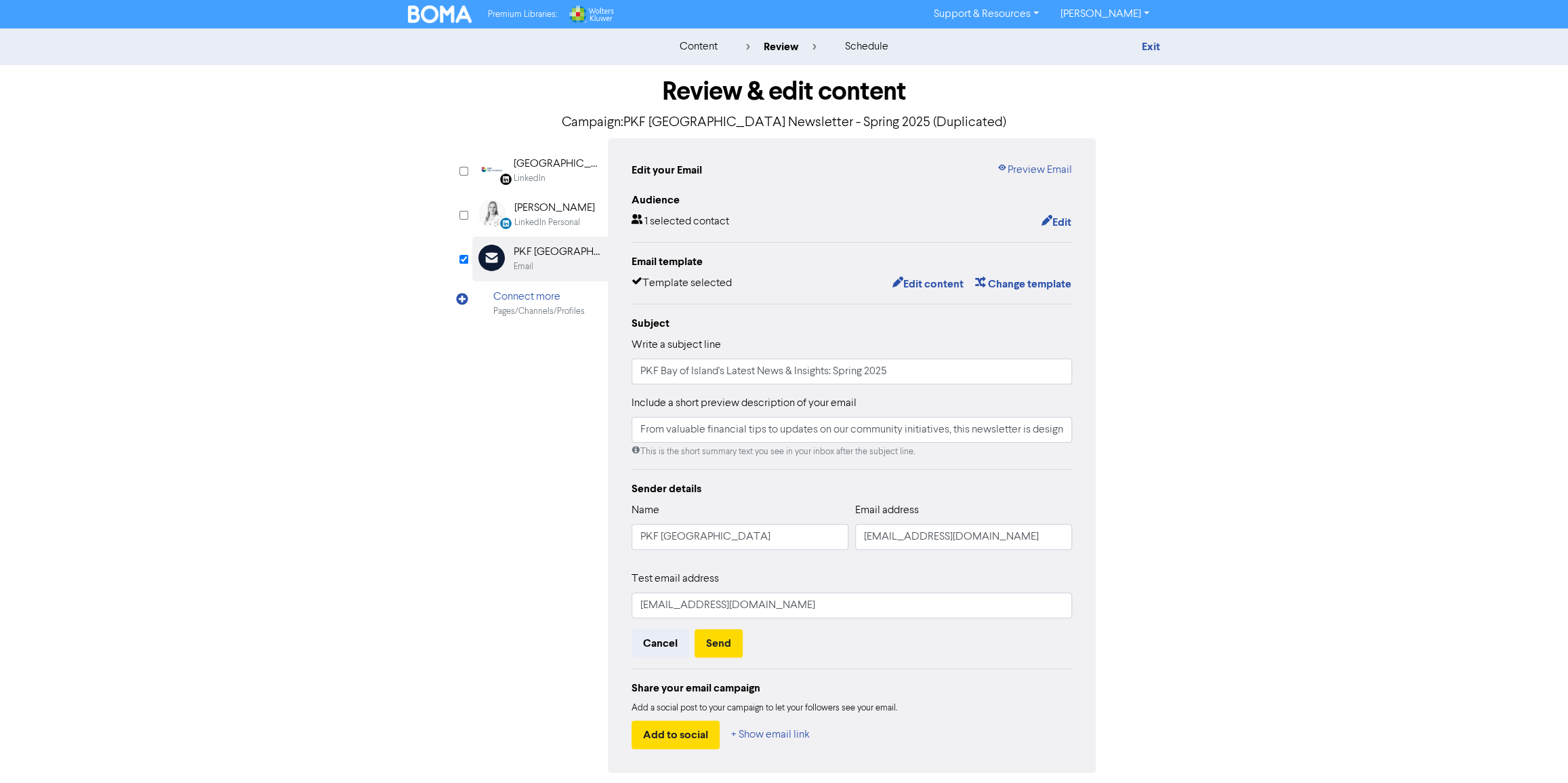
click at [499, 634] on div "LinkedIn Page Created with Sketch. PKF Bay of Islands LinkedIn LinkedIn Persona…" at bounding box center [784, 456] width 624 height 635
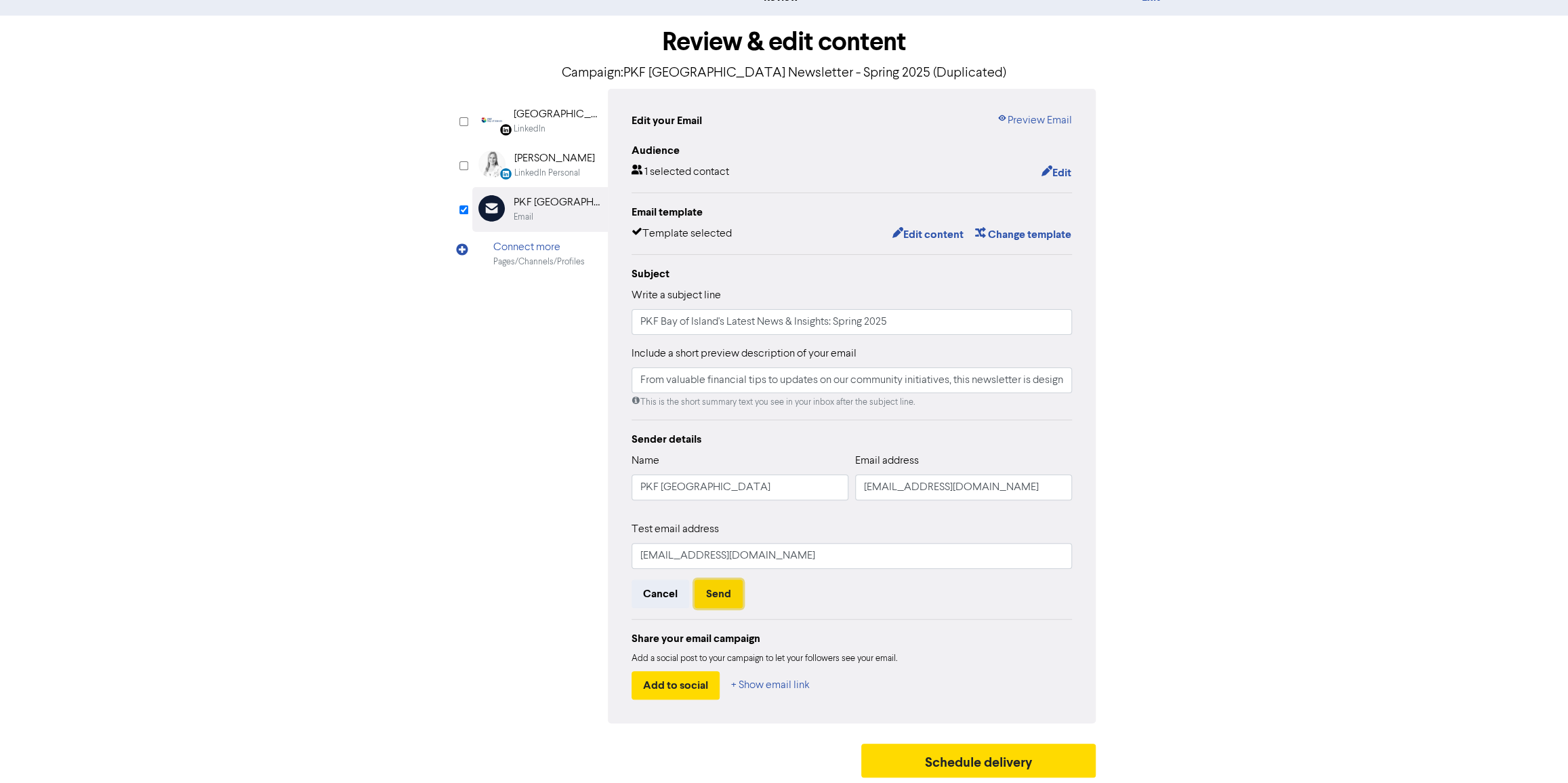
click at [717, 595] on button "Send" at bounding box center [719, 594] width 48 height 28
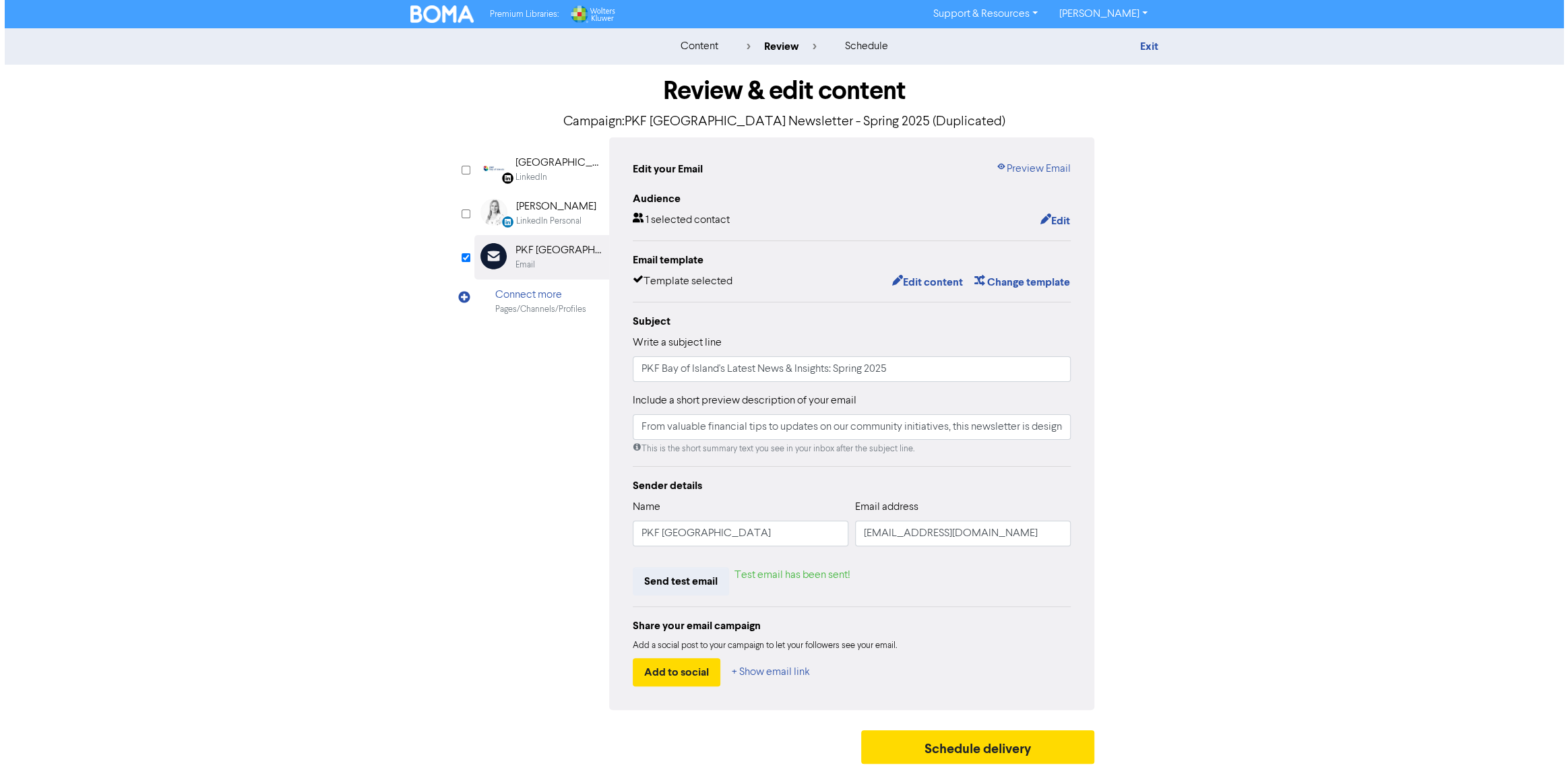
scroll to position [0, 0]
click at [442, 16] on img at bounding box center [442, 14] width 63 height 18
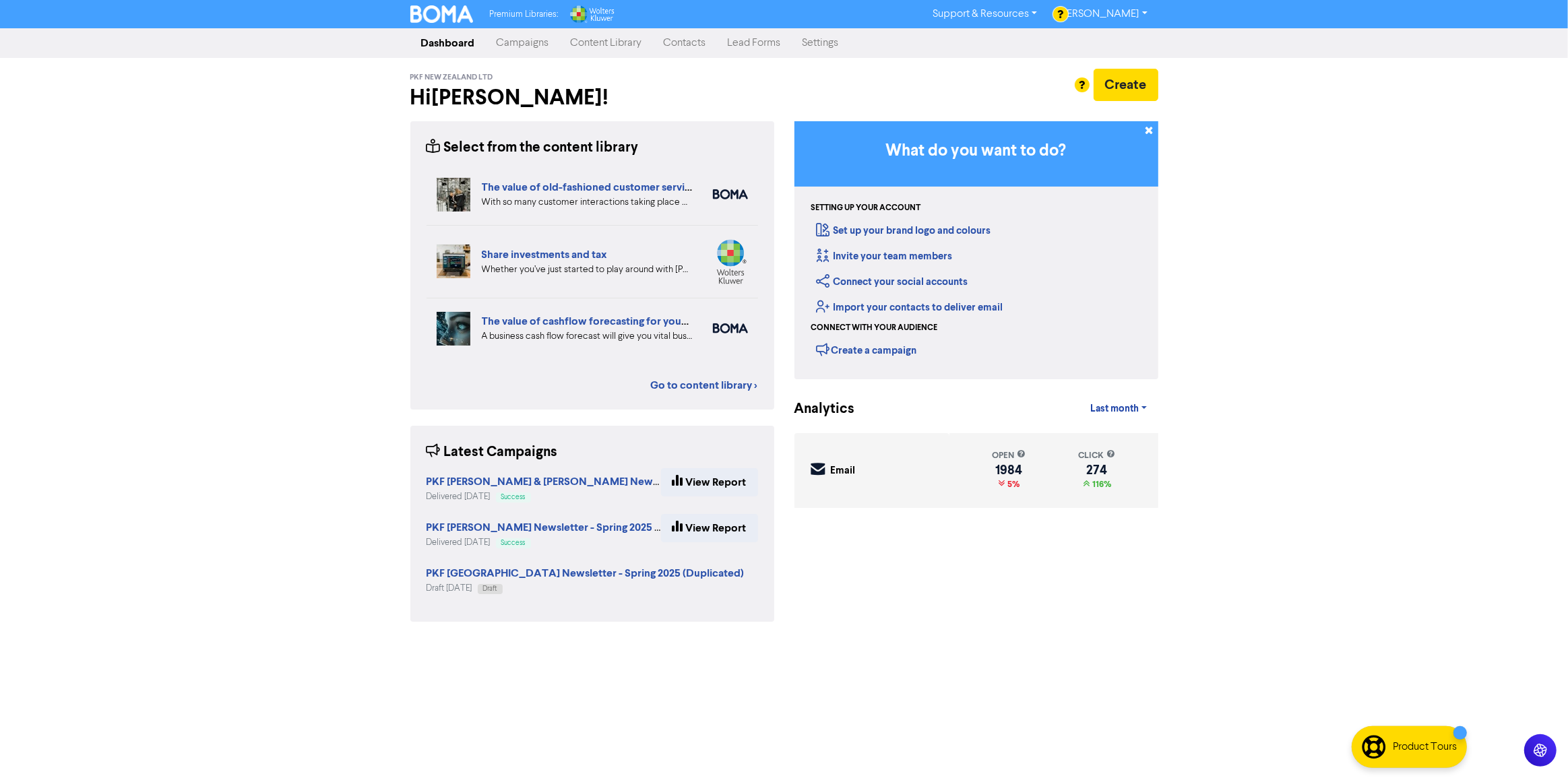
click at [513, 39] on link "Campaigns" at bounding box center [523, 43] width 74 height 27
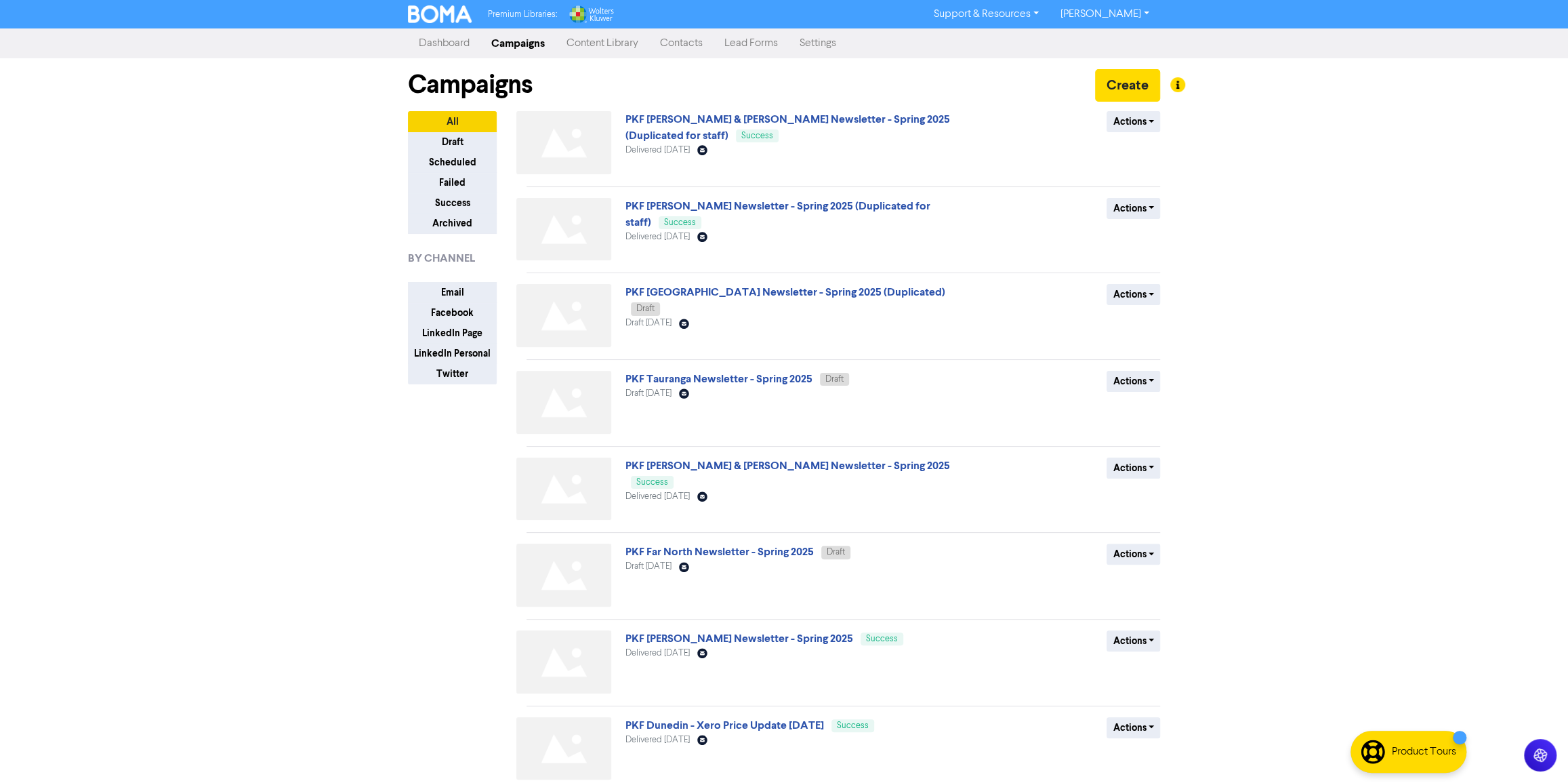
scroll to position [229, 0]
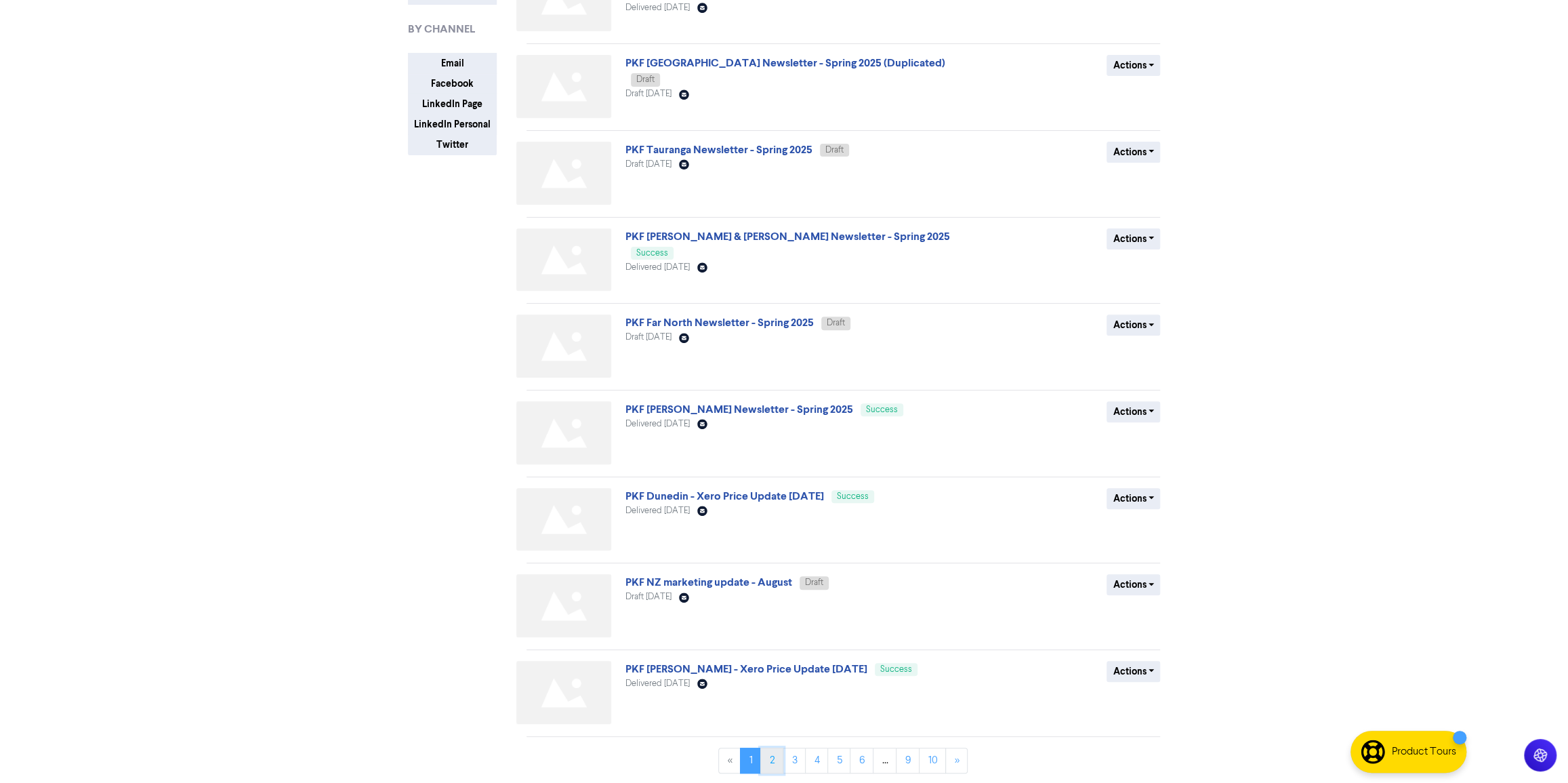
click at [776, 758] on link "2" at bounding box center [772, 761] width 23 height 26
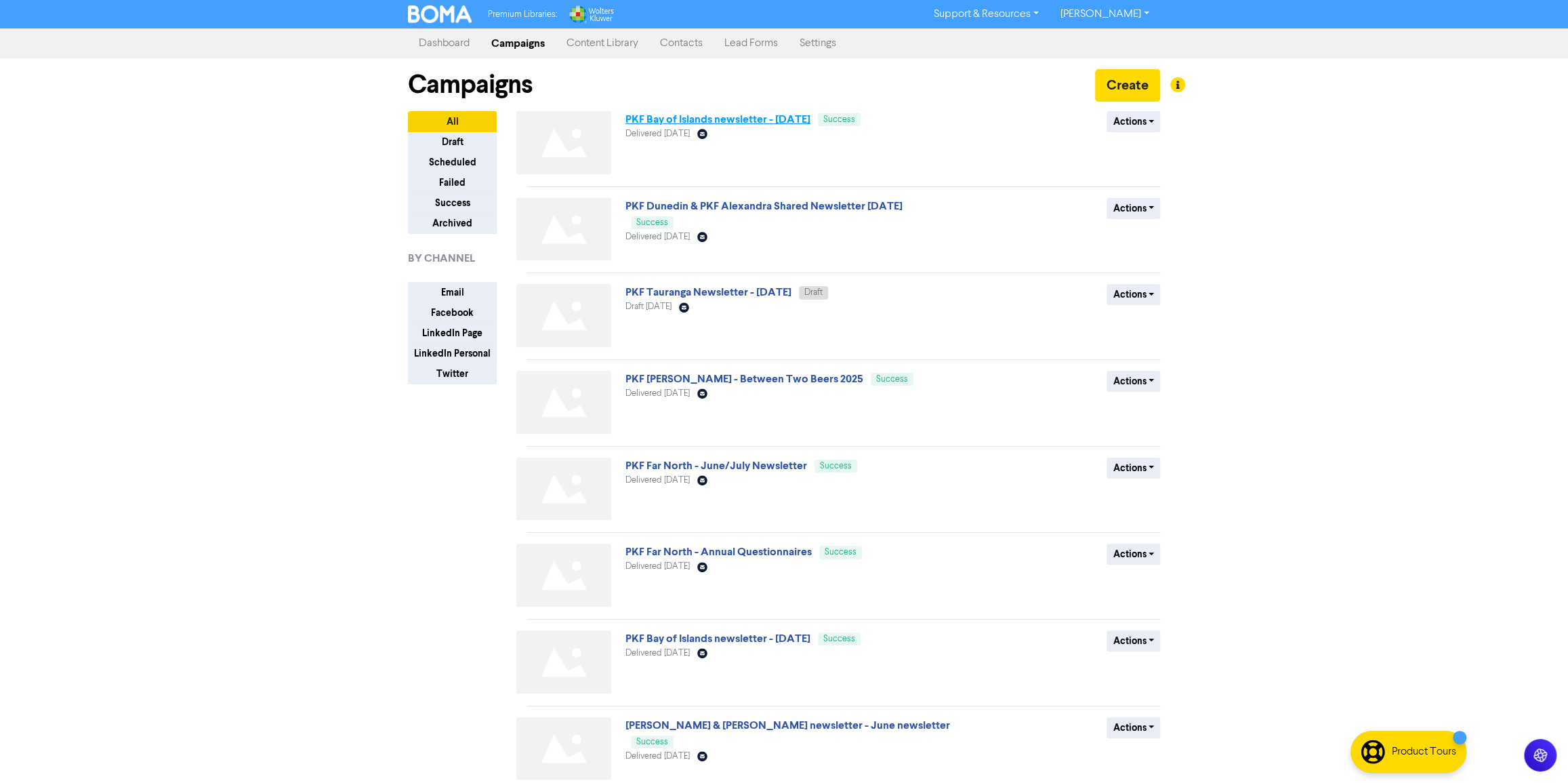
click at [776, 120] on link "PKF Bay of Islands newsletter - [DATE]" at bounding box center [718, 119] width 185 height 13
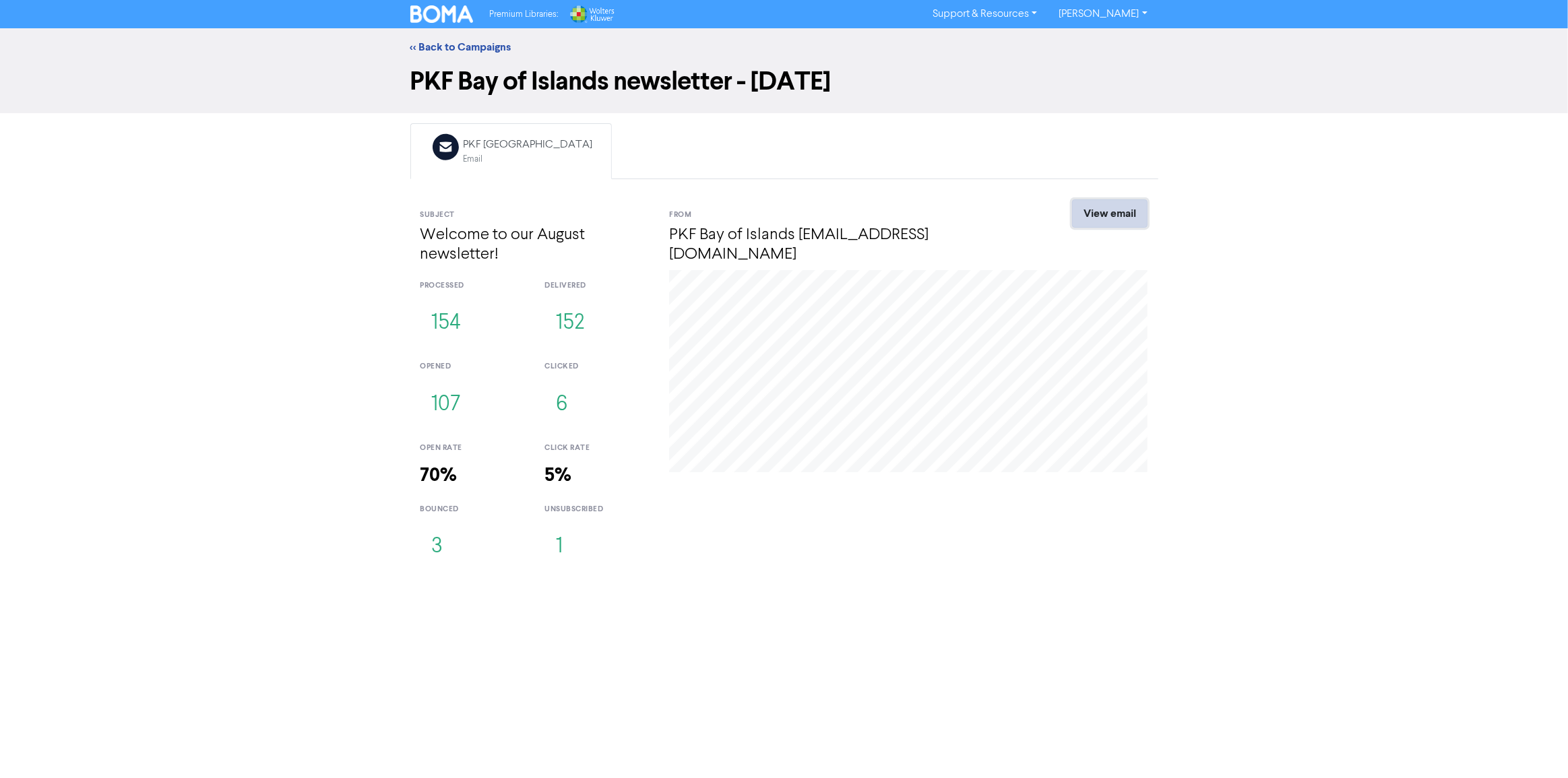
click at [1125, 221] on link "View email" at bounding box center [1110, 214] width 75 height 28
click at [558, 552] on button "1" at bounding box center [559, 547] width 30 height 44
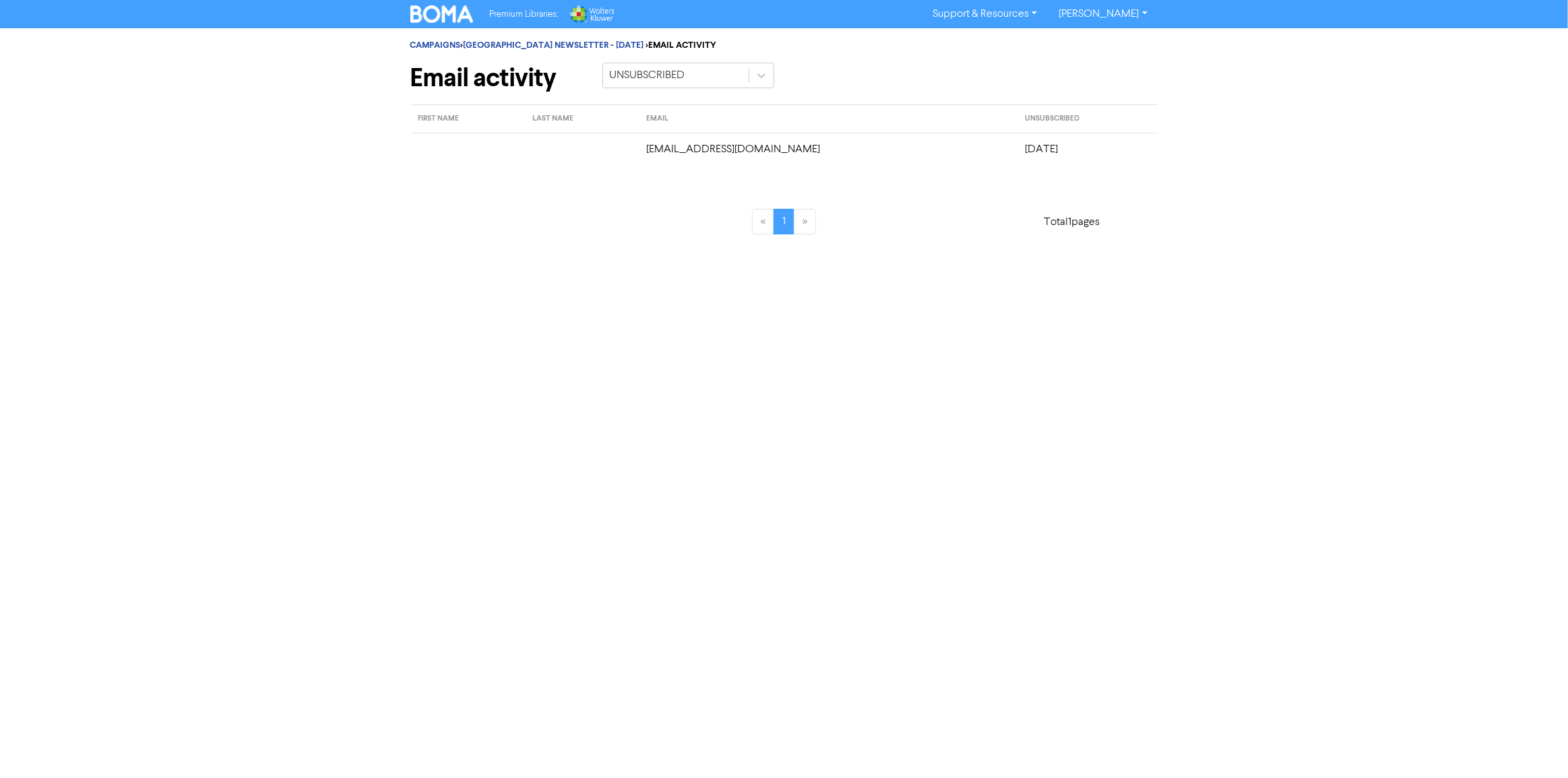
drag, startPoint x: 607, startPoint y: 149, endPoint x: 1060, endPoint y: 146, distance: 453.0
click at [1060, 146] on tr "[EMAIL_ADDRESS][DOMAIN_NAME] [DATE]" at bounding box center [784, 149] width 748 height 33
copy tr "[EMAIL_ADDRESS][DOMAIN_NAME] [DATE]"
click at [513, 49] on link "[GEOGRAPHIC_DATA] NEWSLETTER - [DATE]" at bounding box center [554, 44] width 181 height 11
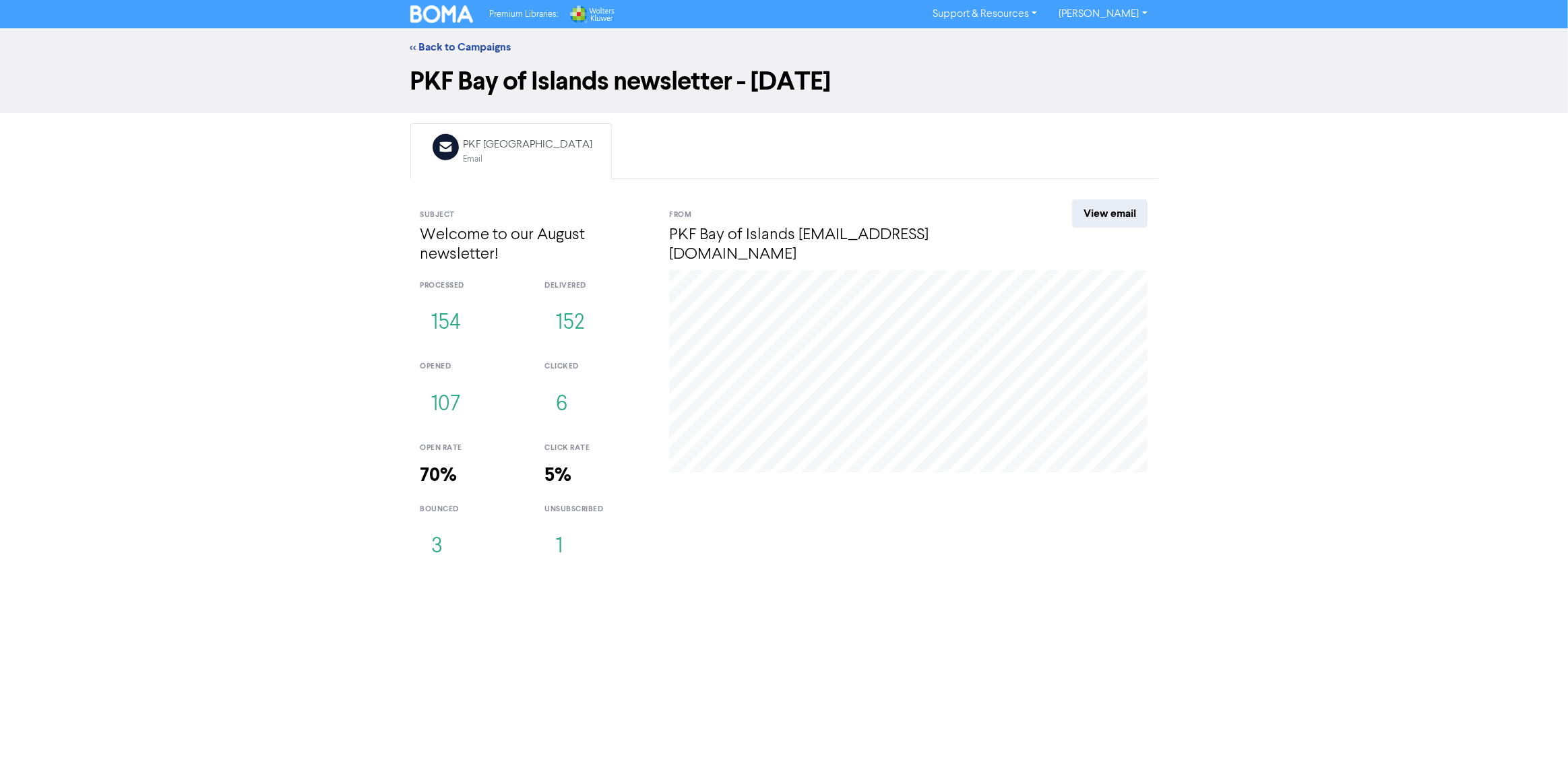
click at [438, 552] on button "3" at bounding box center [437, 547] width 35 height 44
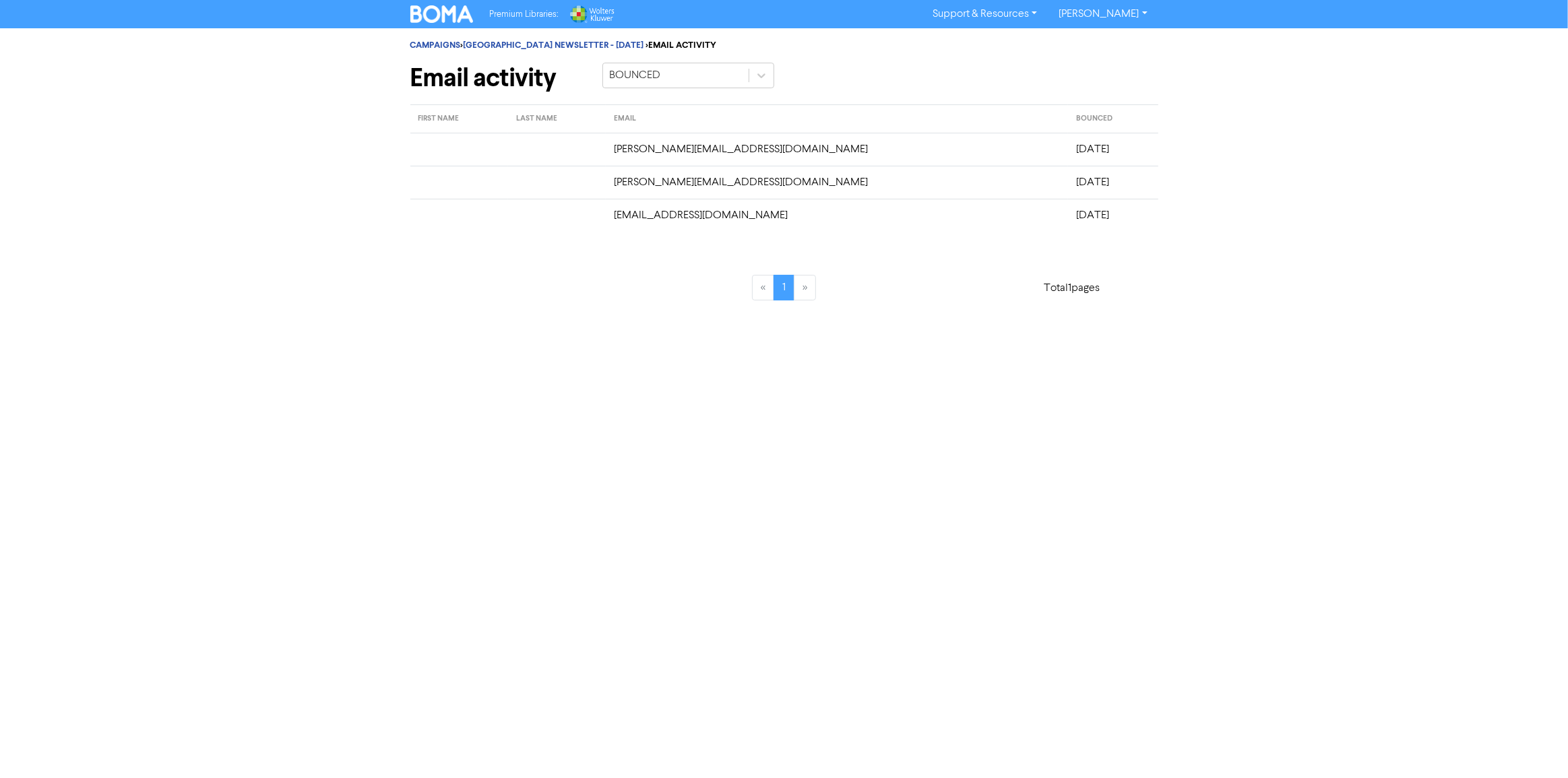
drag, startPoint x: 604, startPoint y: 141, endPoint x: 1063, endPoint y: 209, distance: 464.0
click at [1063, 209] on tbody "[PERSON_NAME][EMAIL_ADDRESS][DOMAIN_NAME] [DATE] [PERSON_NAME][EMAIL_ADDRESS][D…" at bounding box center [784, 182] width 748 height 99
copy tbody "[PERSON_NAME][EMAIL_ADDRESS][DOMAIN_NAME] [DATE] [PERSON_NAME][EMAIL_ADDRESS][D…"
click at [552, 402] on div "Premium Libraries: Support & Resources Video Tutorials FAQ & Guides Marketing E…" at bounding box center [784, 389] width 1568 height 778
click at [427, 4] on div "Premium Libraries: Support & Resources Video Tutorials FAQ & Guides Marketing E…" at bounding box center [784, 14] width 768 height 22
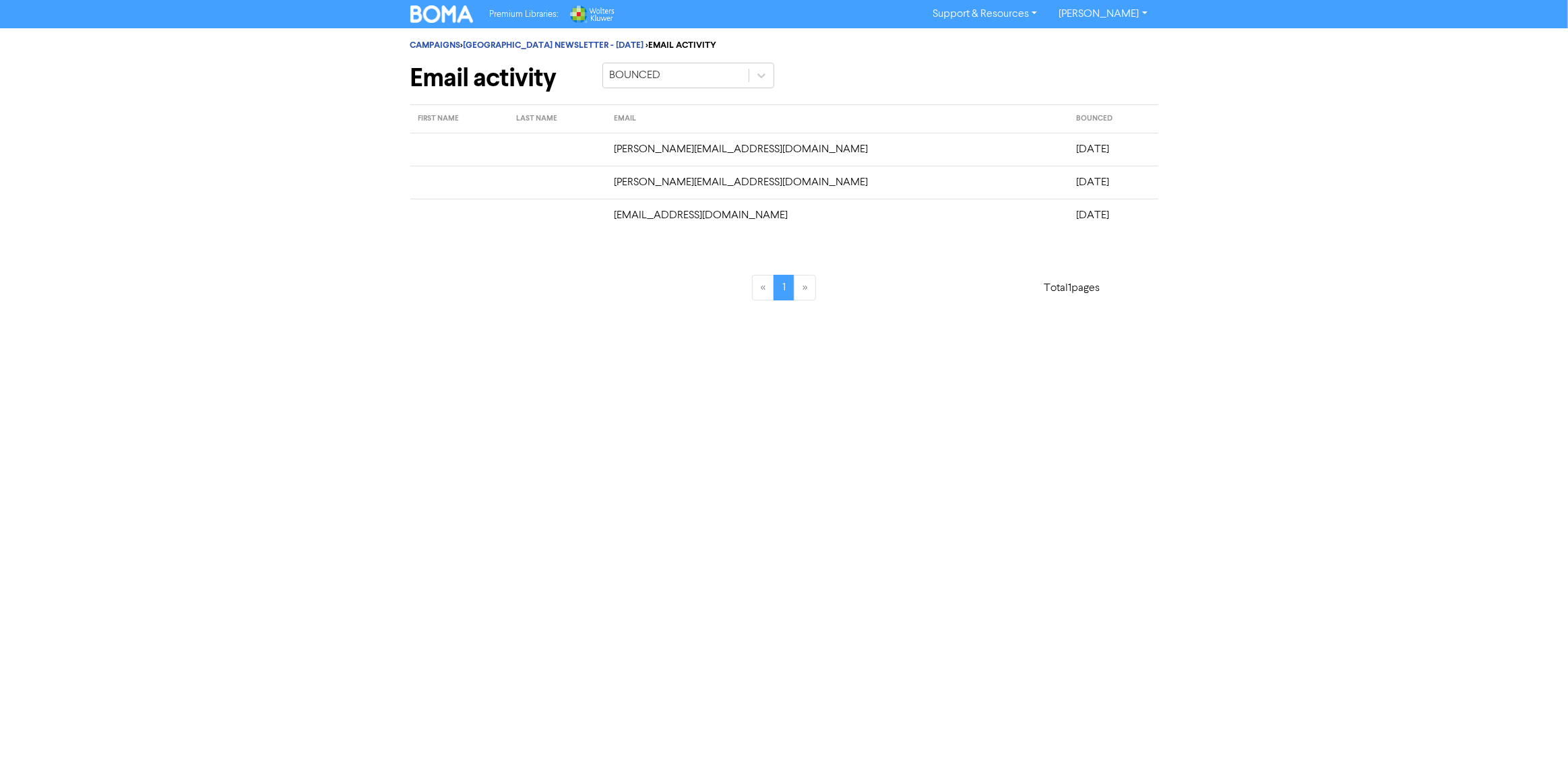
click at [428, 16] on img at bounding box center [442, 14] width 63 height 18
